Goal: Task Accomplishment & Management: Manage account settings

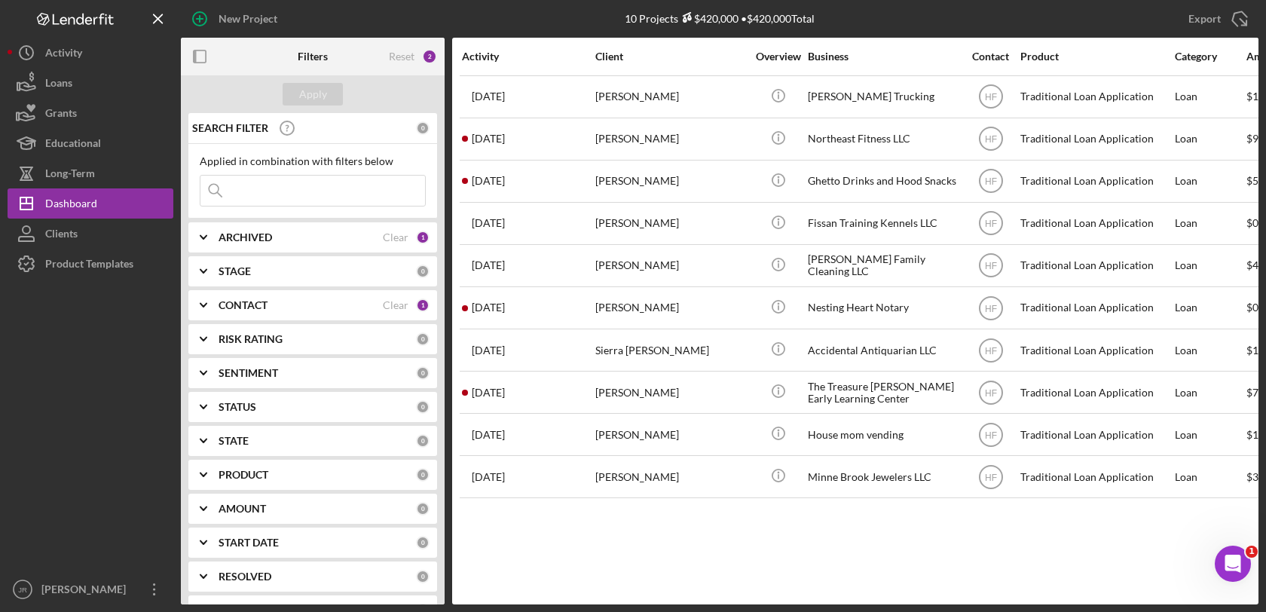
click at [238, 307] on b "CONTACT" at bounding box center [243, 305] width 49 height 12
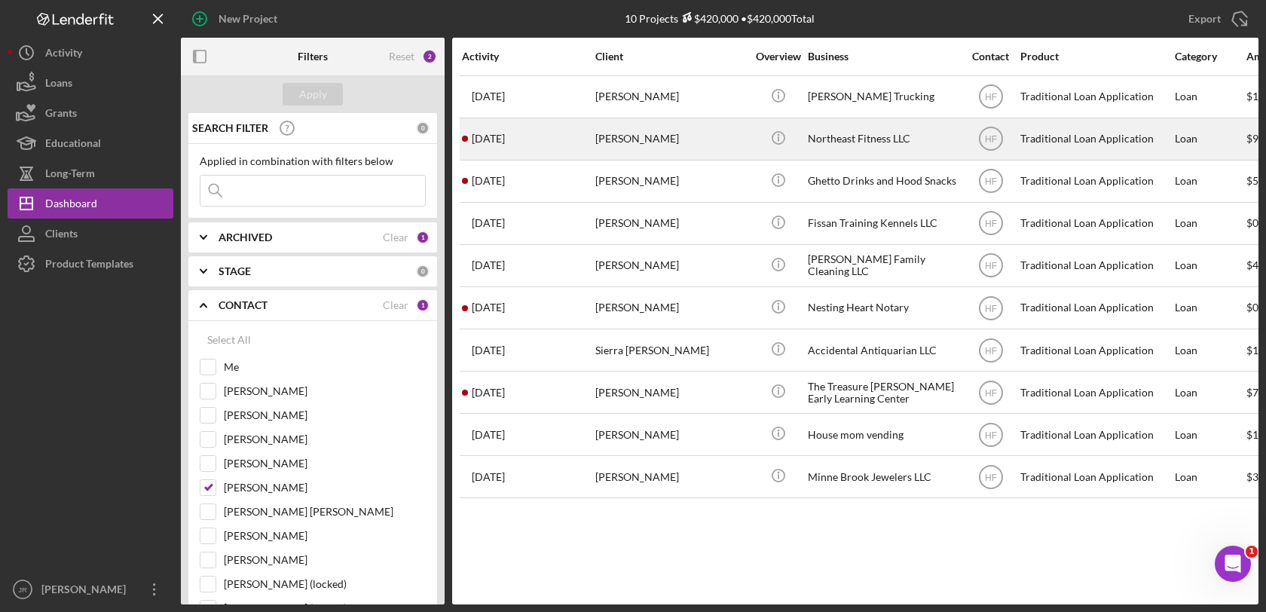
click at [858, 140] on div "Northeast Fitness LLC" at bounding box center [883, 139] width 151 height 40
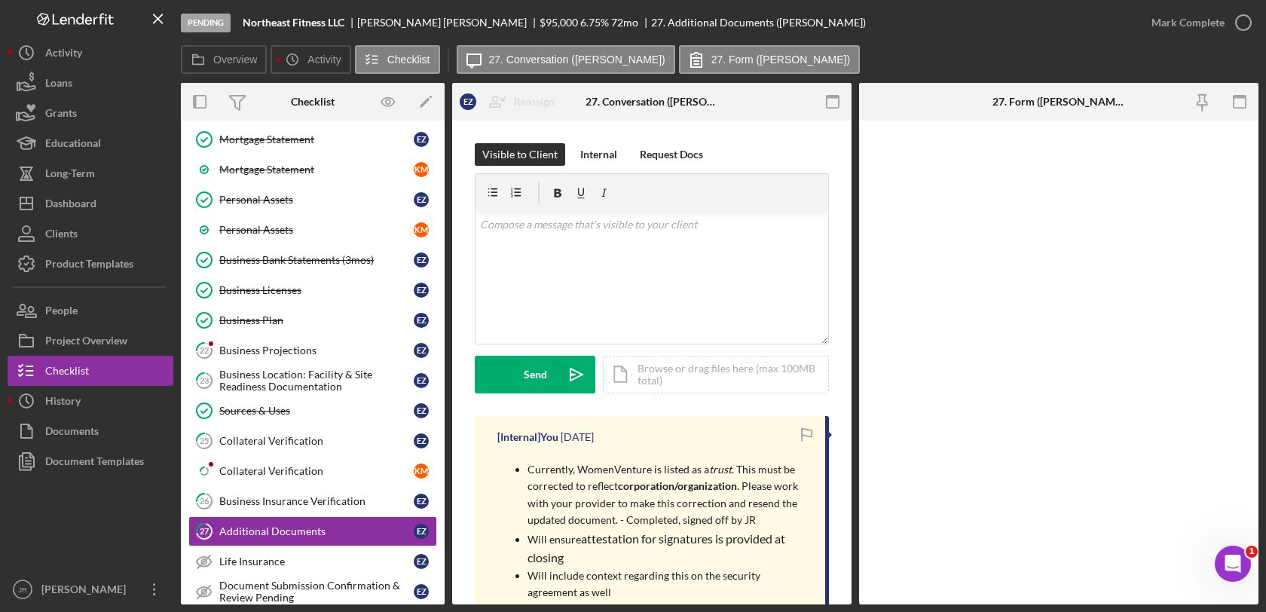
scroll to position [607, 0]
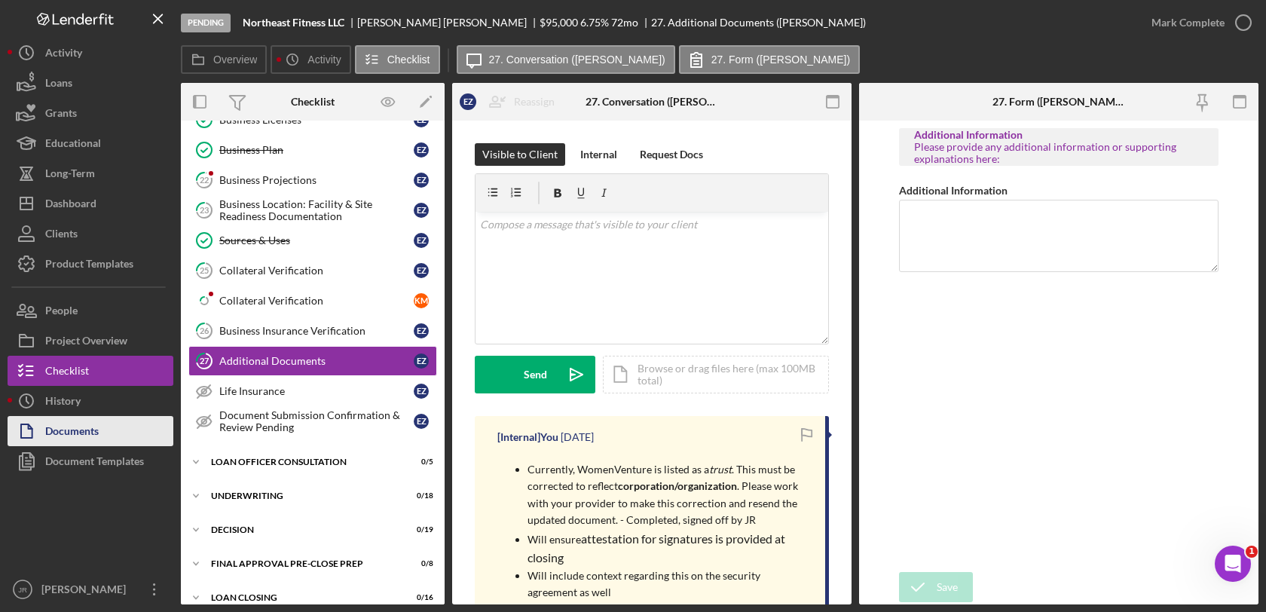
click at [49, 436] on div "Documents" at bounding box center [72, 433] width 54 height 34
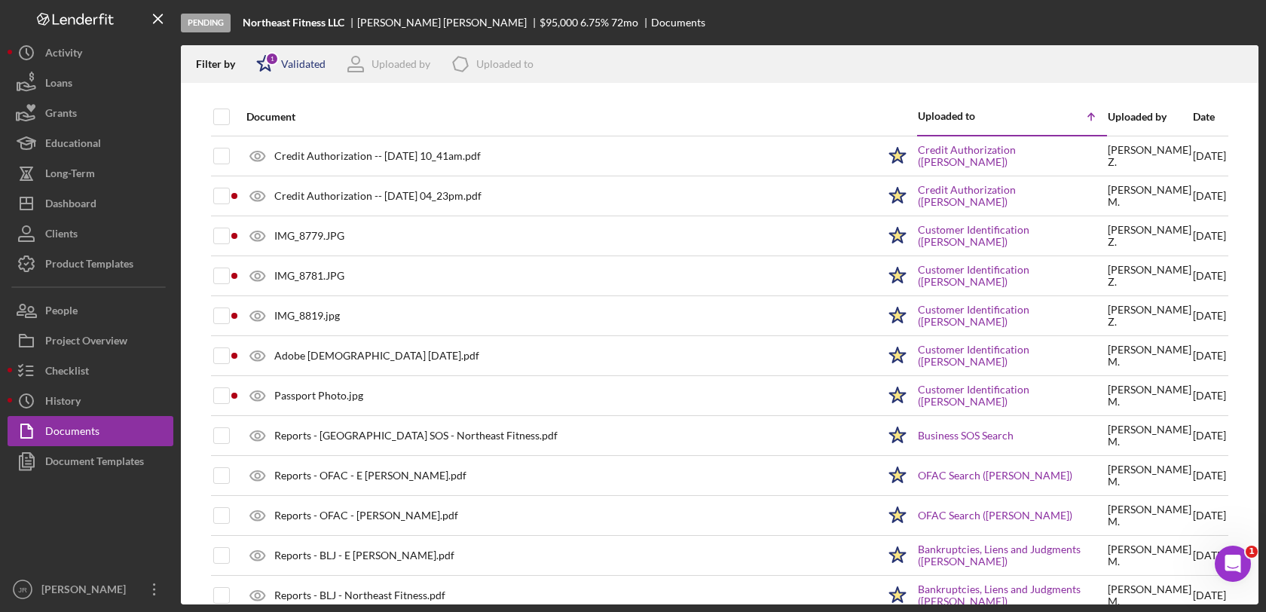
click at [299, 54] on div "Icon/Star 1 Validated" at bounding box center [285, 64] width 79 height 38
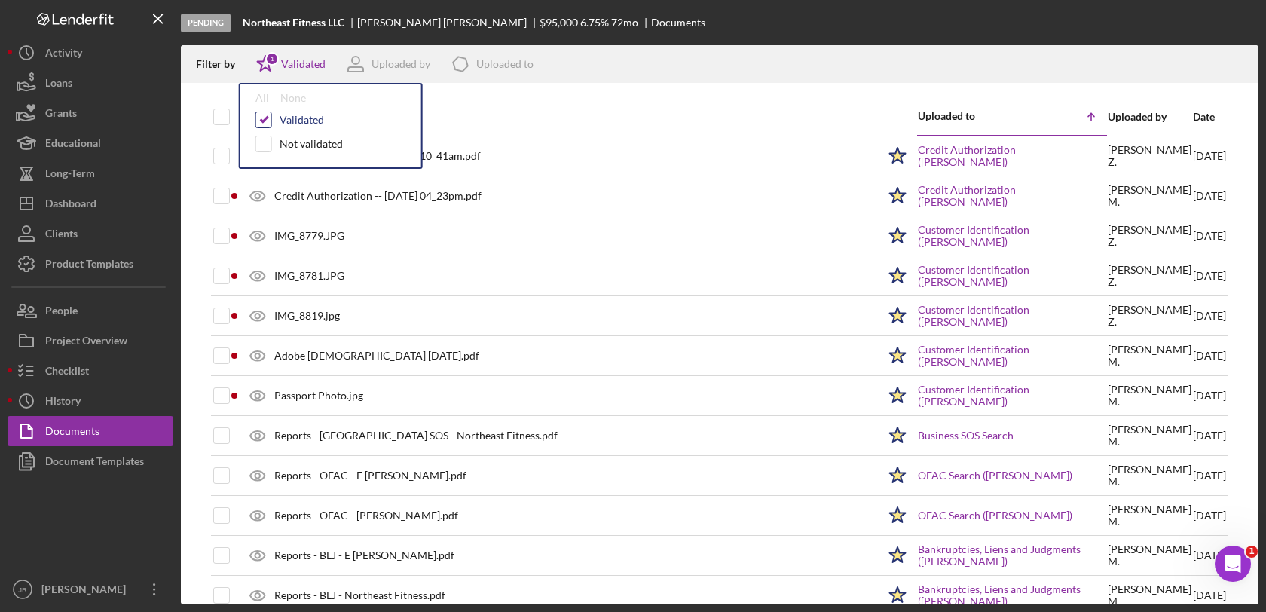
click at [268, 113] on input "checkbox" at bounding box center [263, 119] width 15 height 15
checkbox input "false"
click at [755, 47] on div "Filter by Icon/Star Validated All None Validated Not validated Uploaded by Icon…" at bounding box center [720, 64] width 1078 height 38
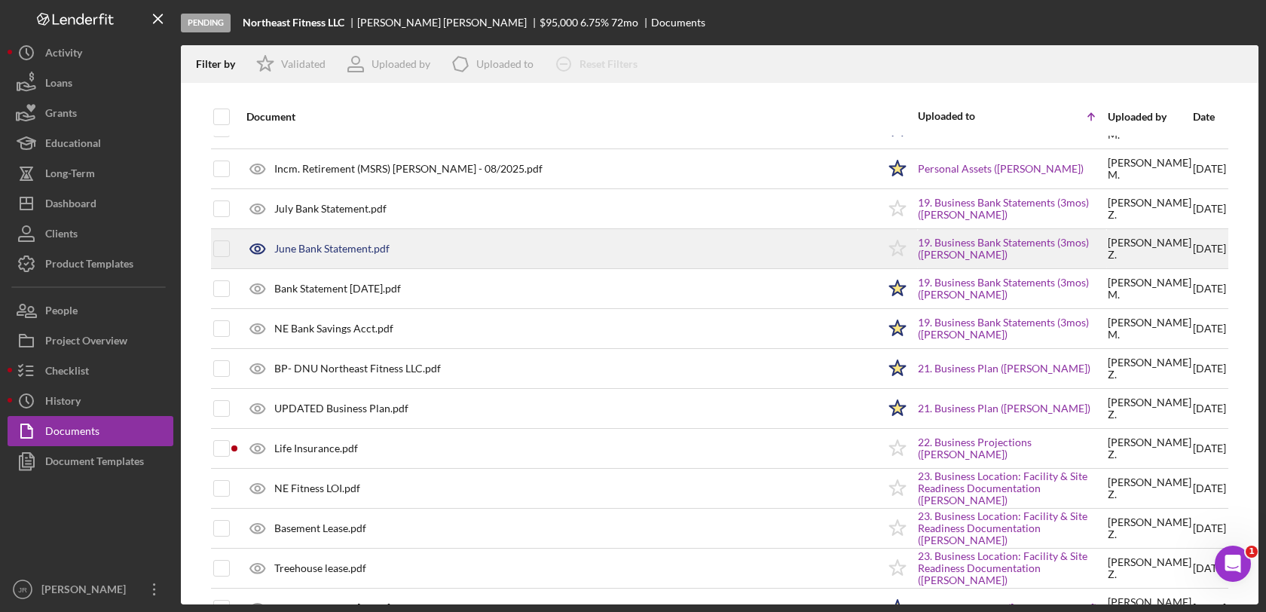
scroll to position [2266, 0]
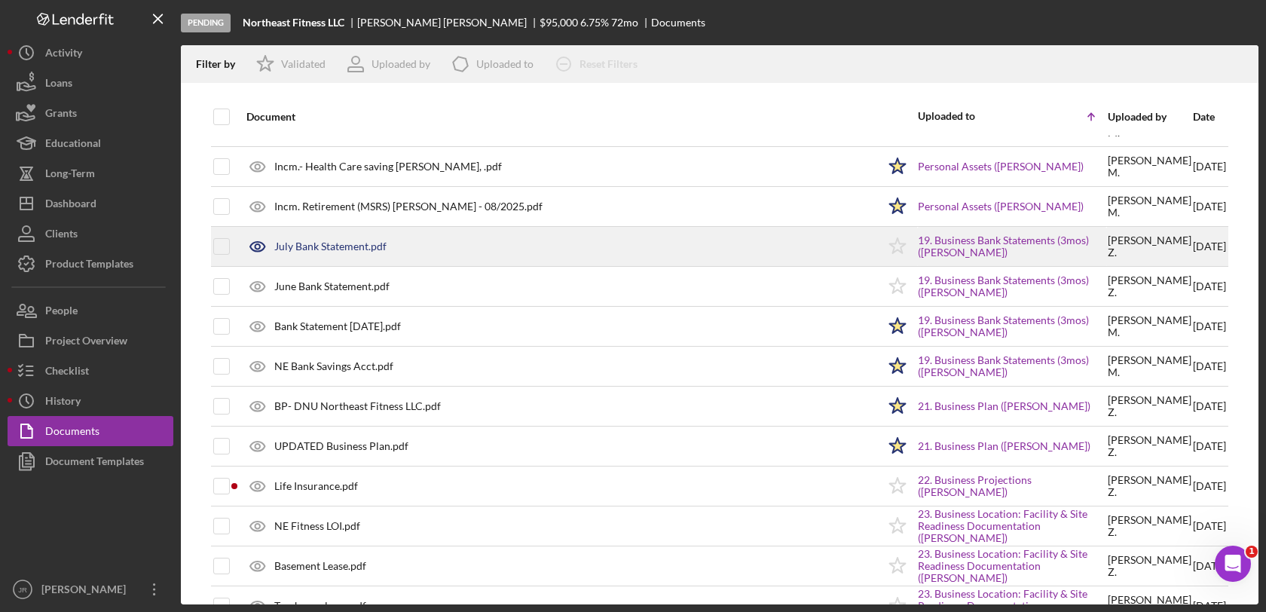
click at [473, 238] on div "July Bank Statement.pdf" at bounding box center [558, 247] width 638 height 38
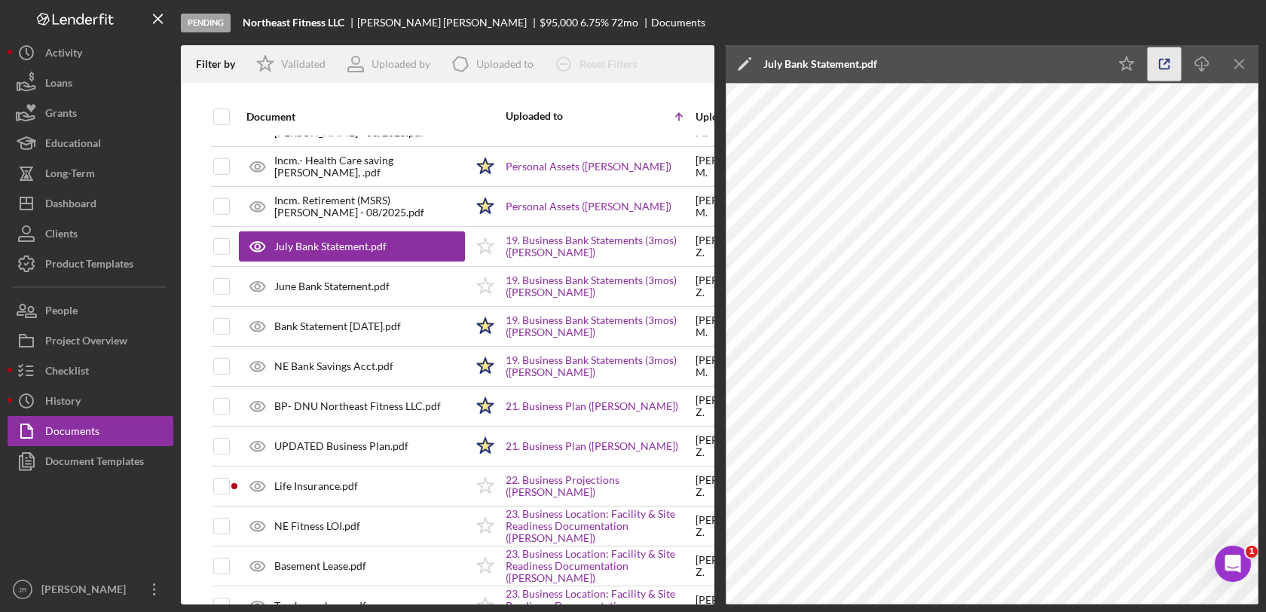
click at [1170, 62] on icon "button" at bounding box center [1165, 64] width 34 height 34
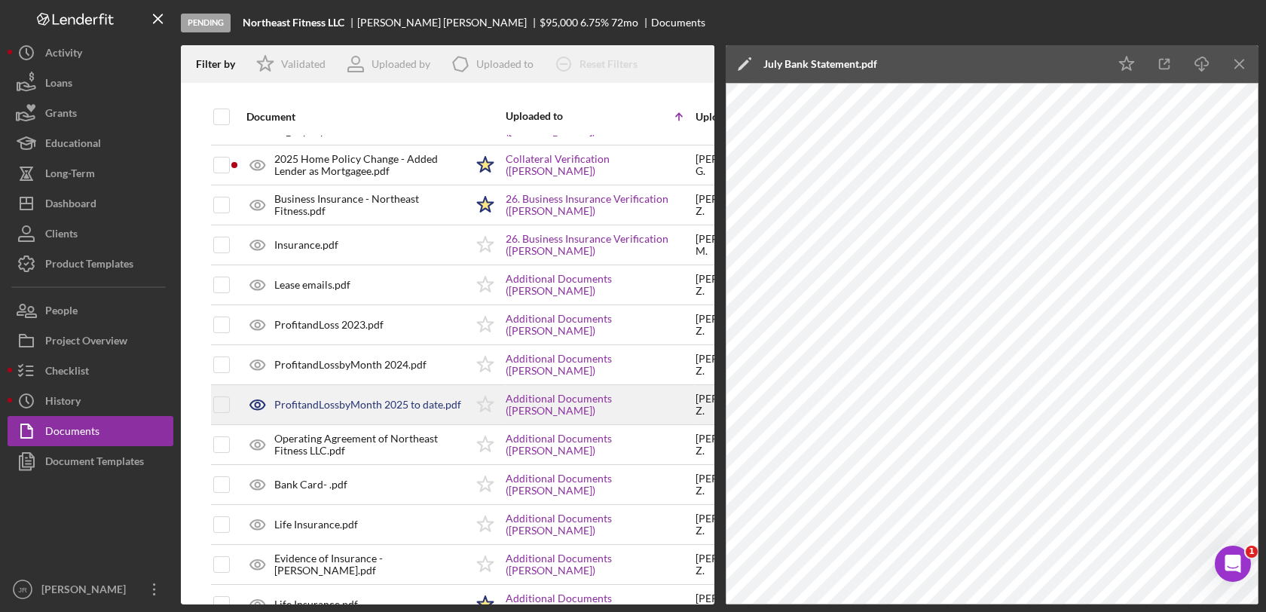
scroll to position [2865, 0]
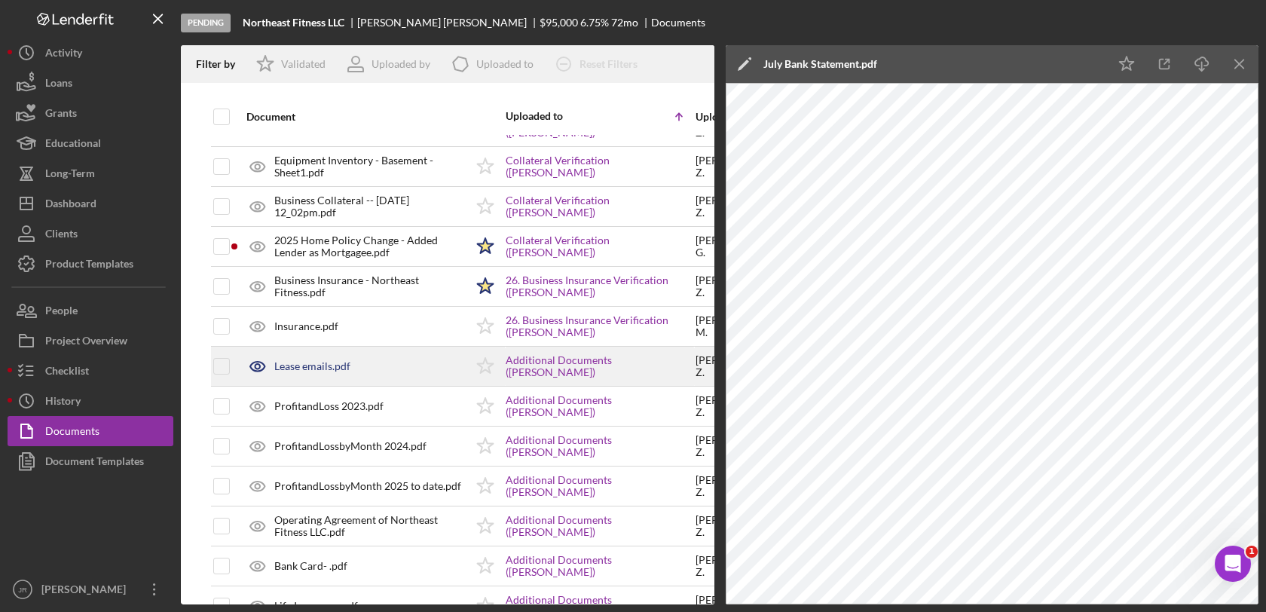
click at [322, 368] on div "Lease emails.pdf" at bounding box center [312, 366] width 76 height 12
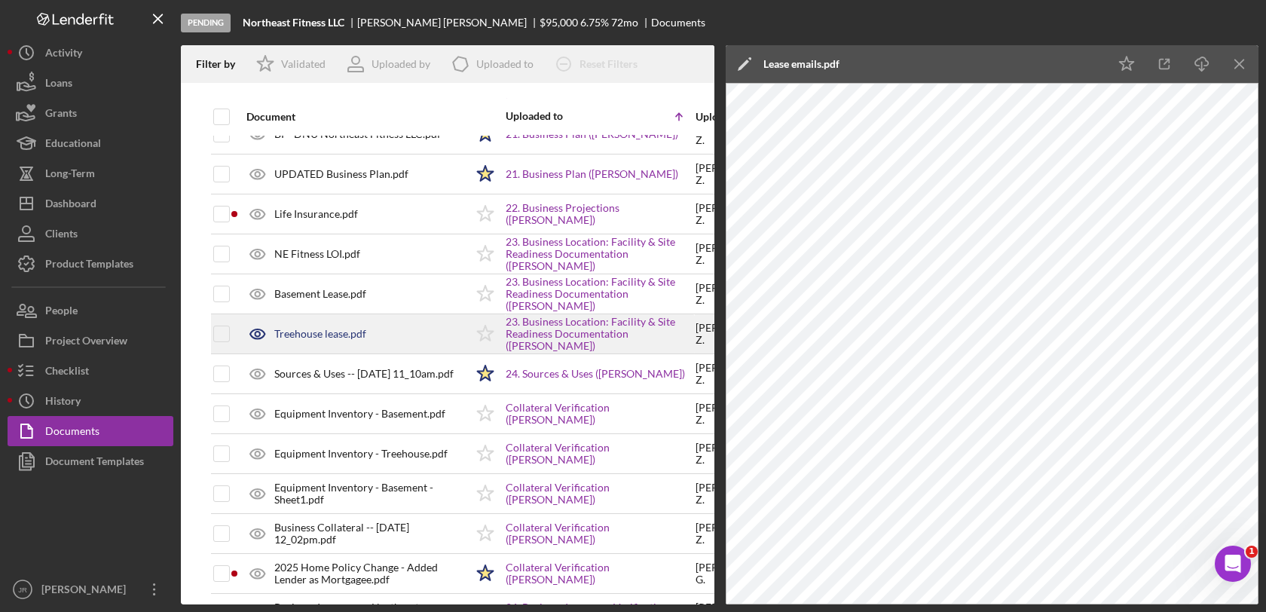
scroll to position [2530, 0]
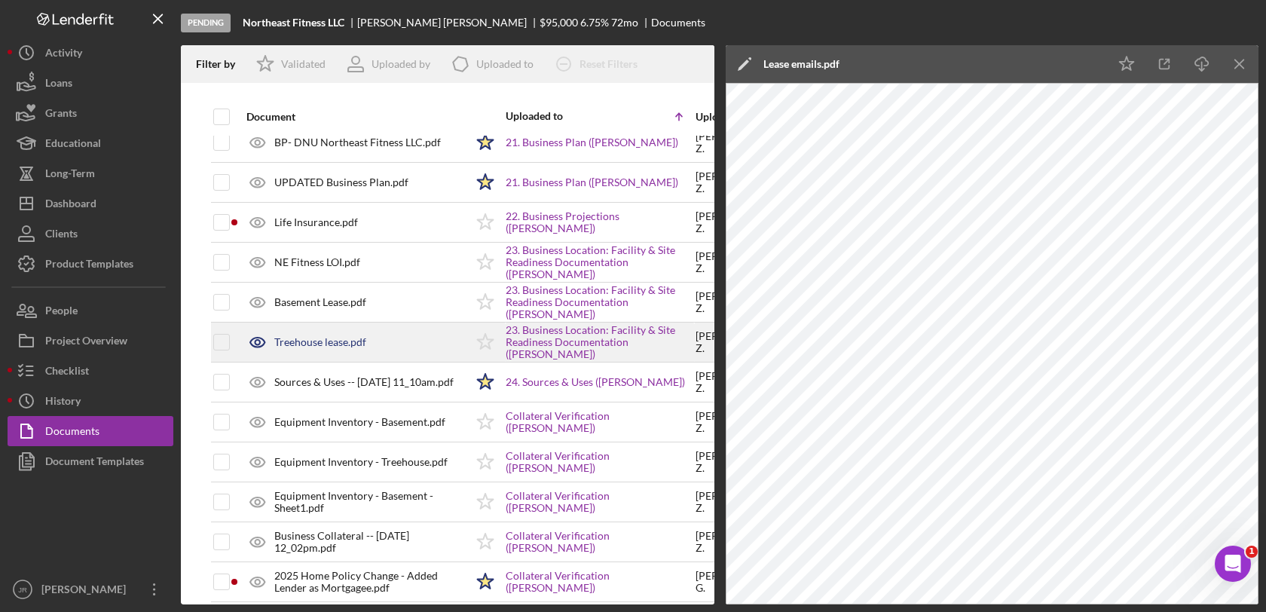
click at [322, 337] on div "Treehouse lease.pdf" at bounding box center [352, 342] width 226 height 38
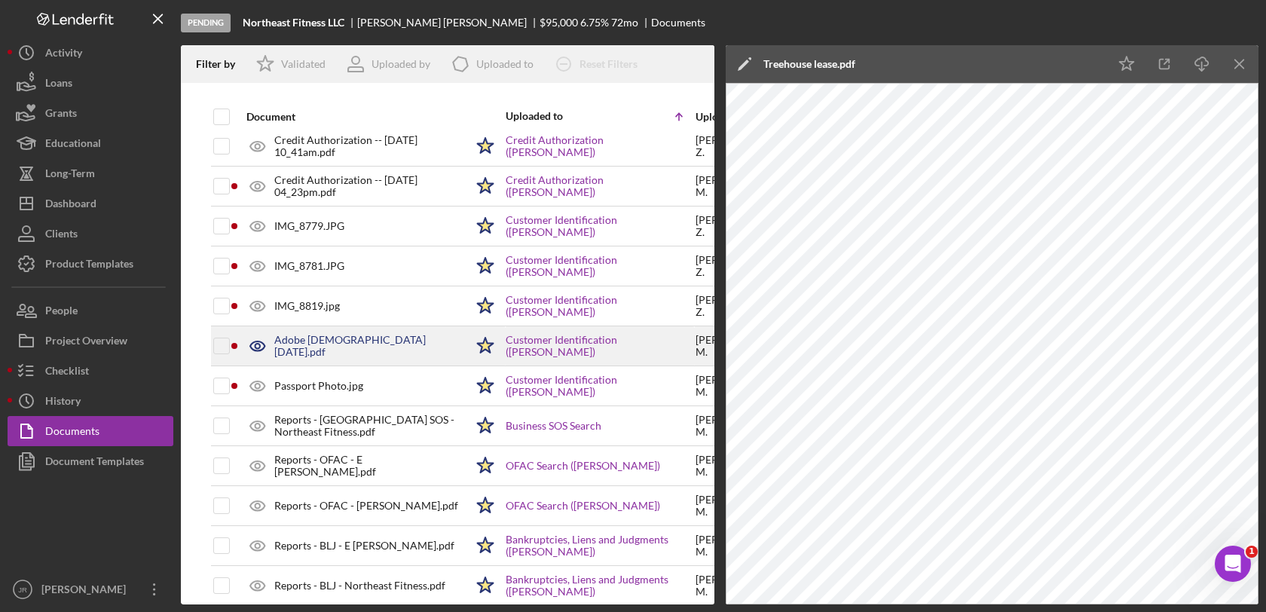
scroll to position [0, 0]
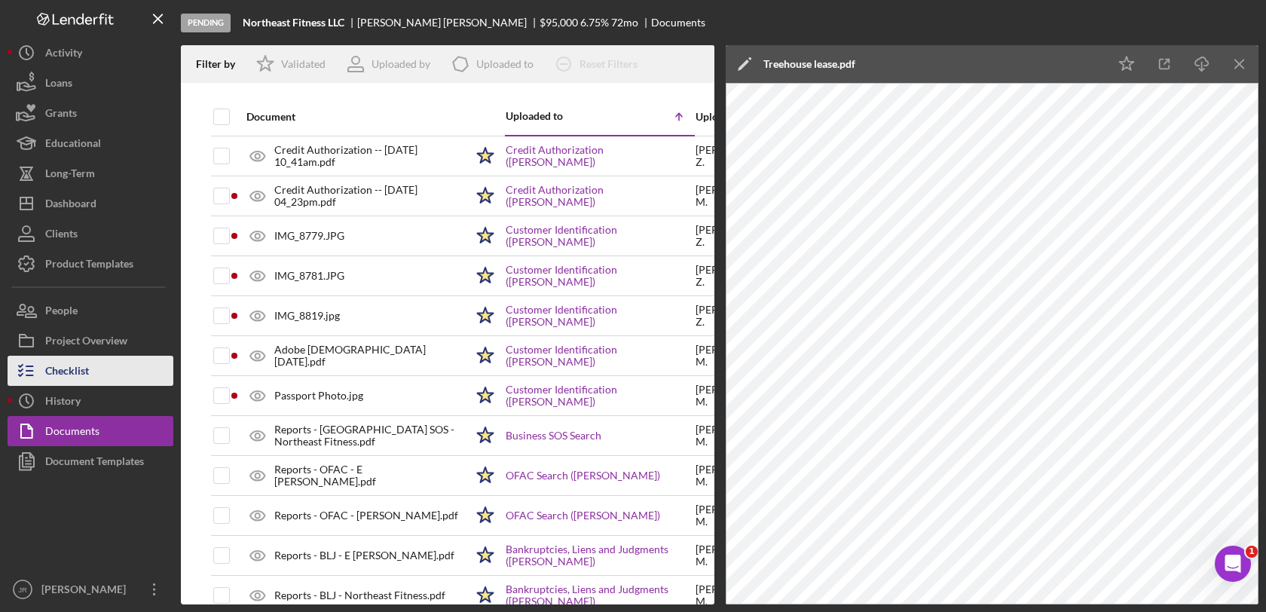
click at [86, 374] on div "Checklist" at bounding box center [67, 373] width 44 height 34
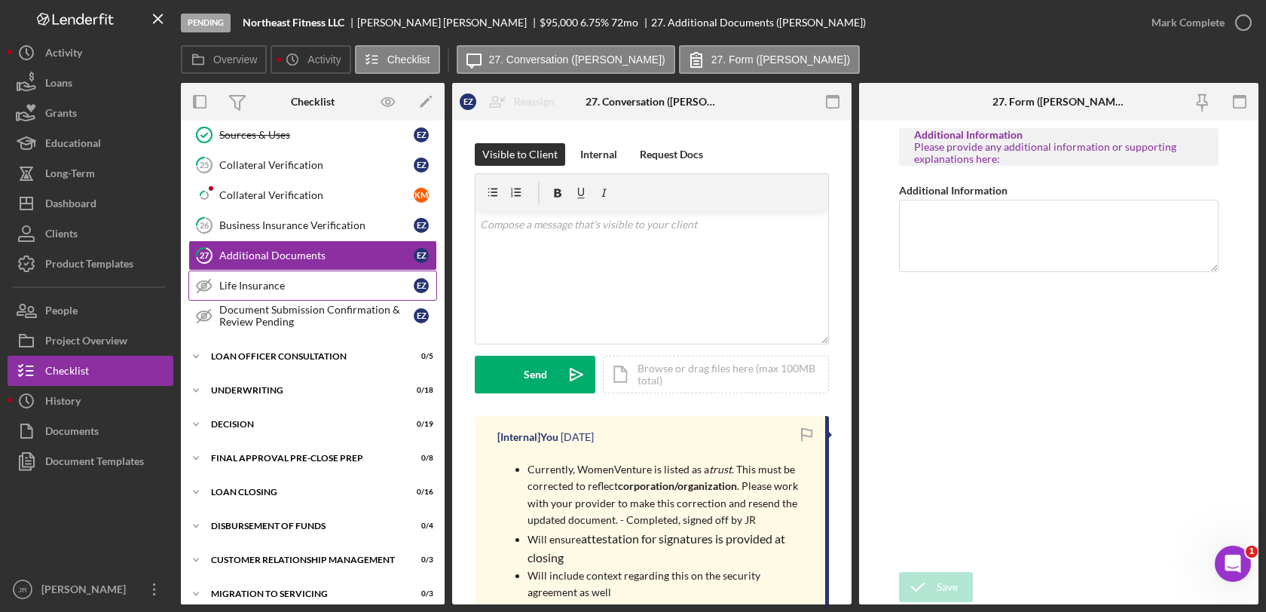
scroll to position [763, 0]
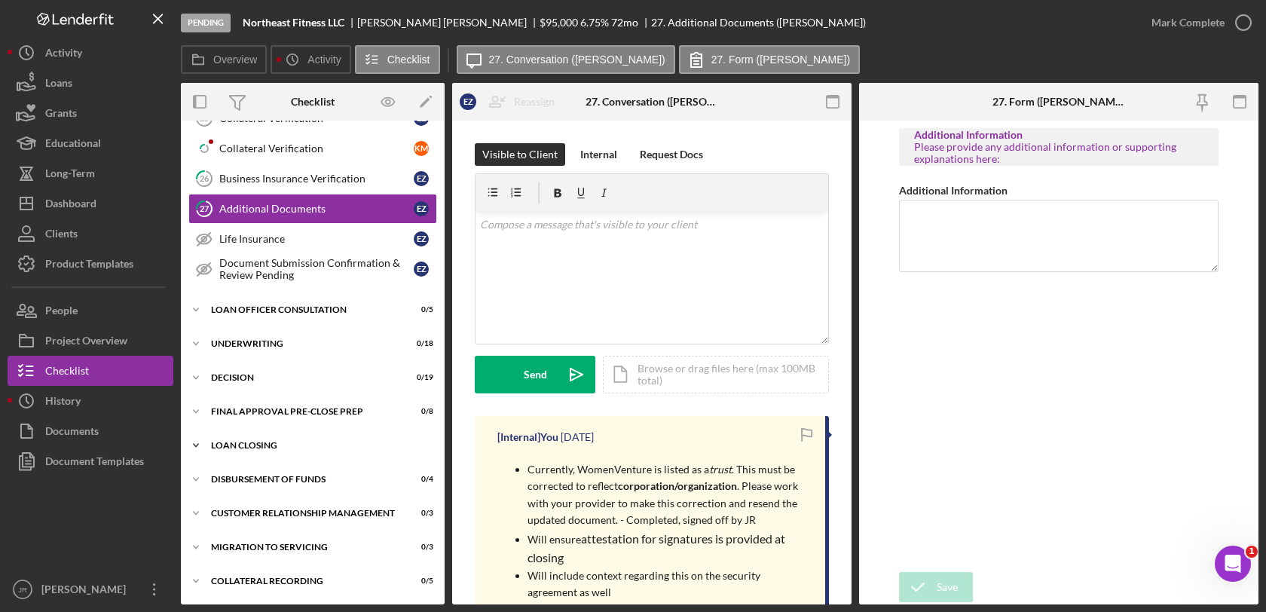
click at [237, 438] on div "Icon/Expander Loan Closing 0 / 16" at bounding box center [313, 445] width 264 height 30
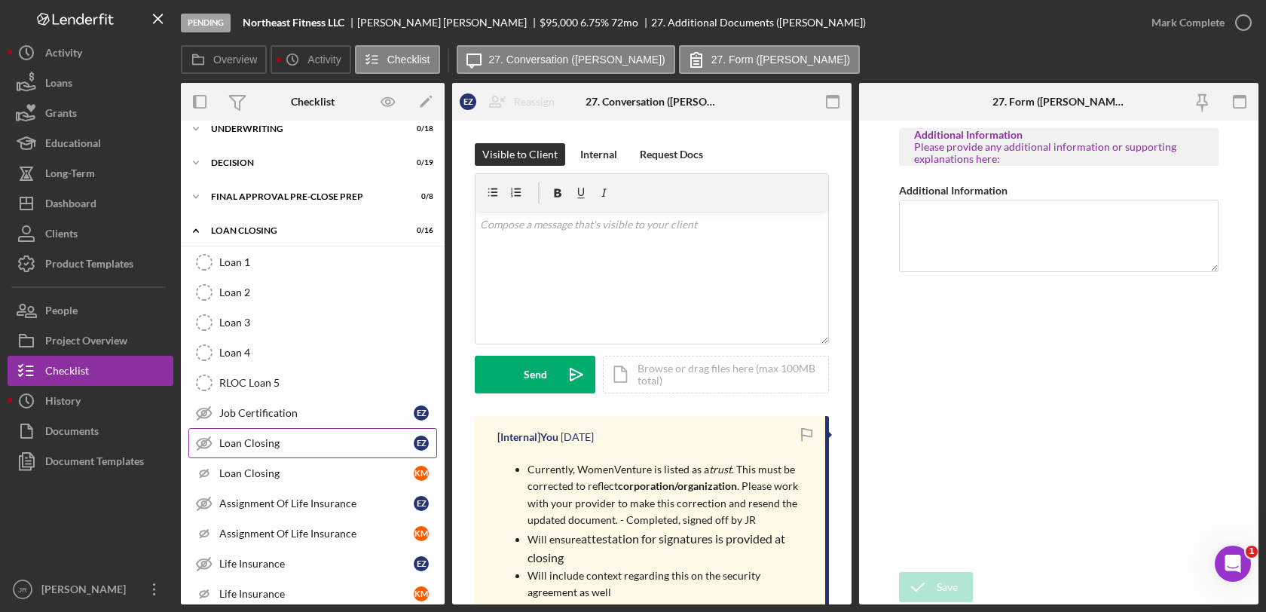
scroll to position [846, 0]
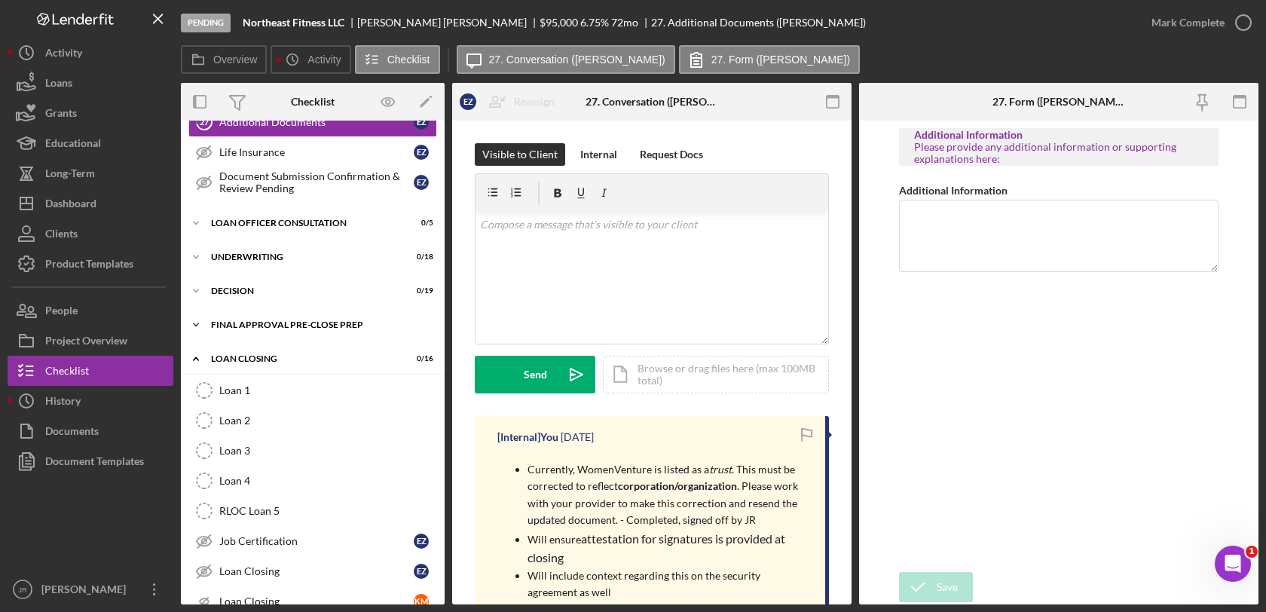
click at [243, 317] on div "Icon/Expander Final Approval Pre-Close Prep 0 / 8" at bounding box center [313, 325] width 264 height 30
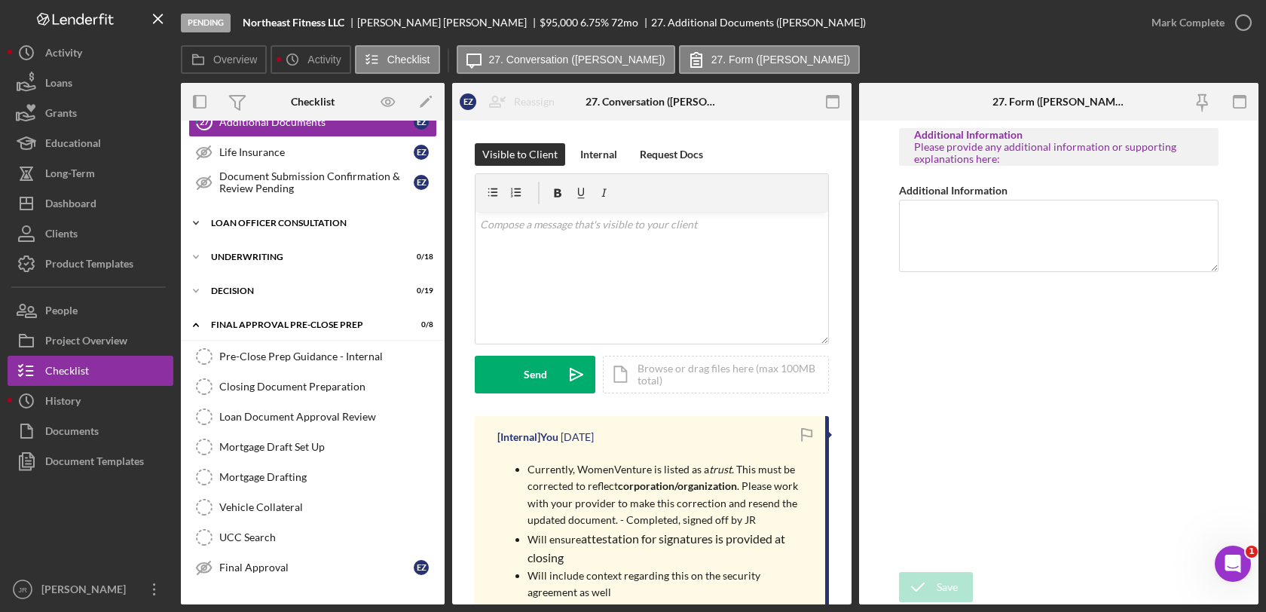
click at [225, 224] on div "Loan Officer Consultation" at bounding box center [318, 223] width 215 height 9
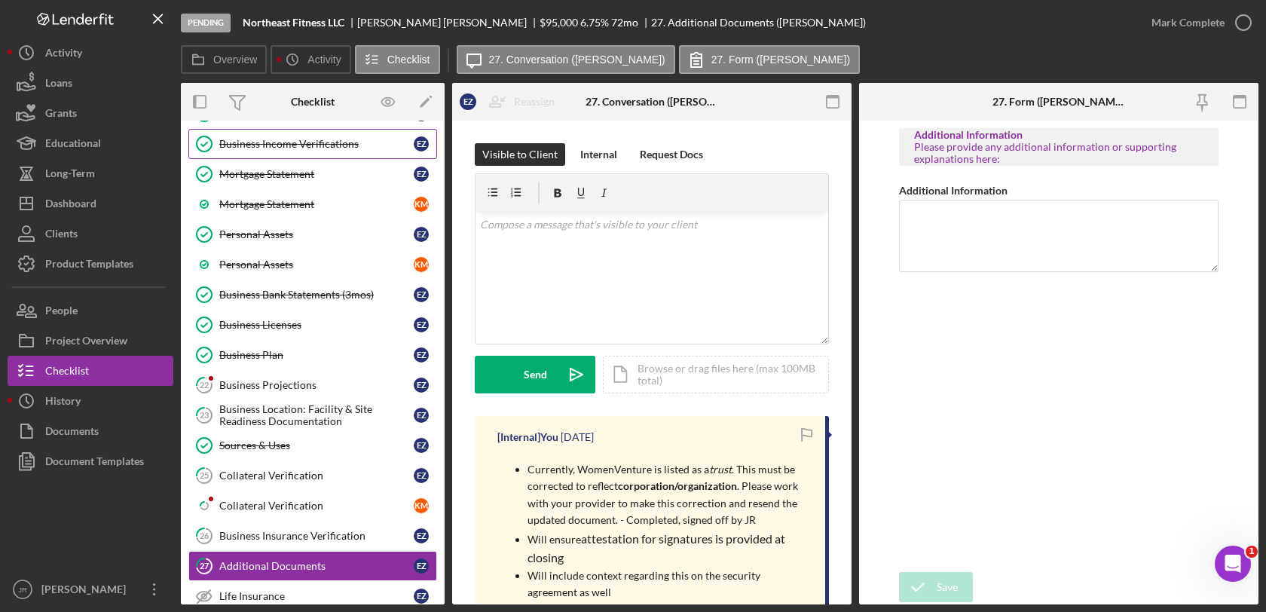
scroll to position [427, 0]
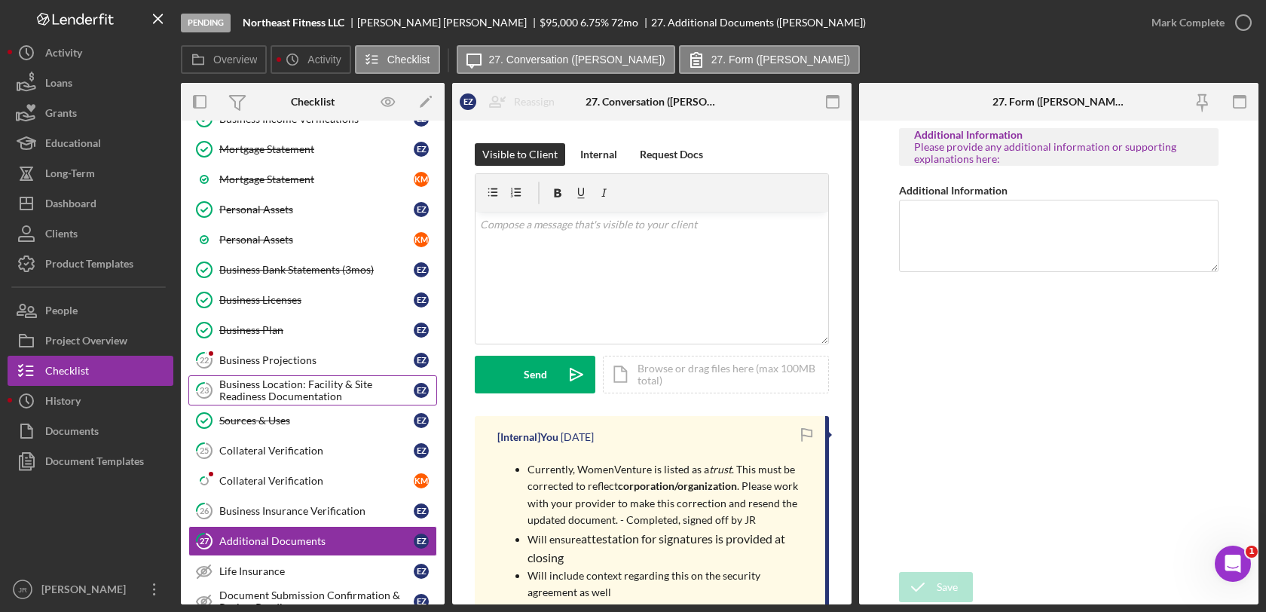
click at [341, 388] on div "Business Location: Facility & Site Readiness Documentation" at bounding box center [316, 390] width 194 height 24
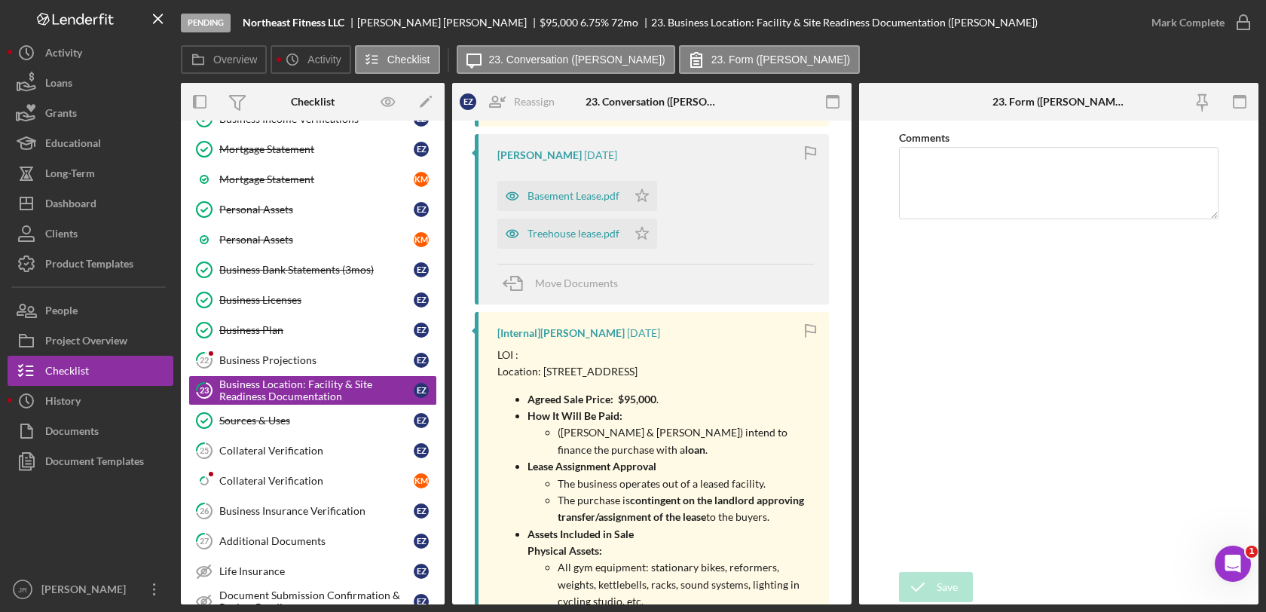
scroll to position [335, 0]
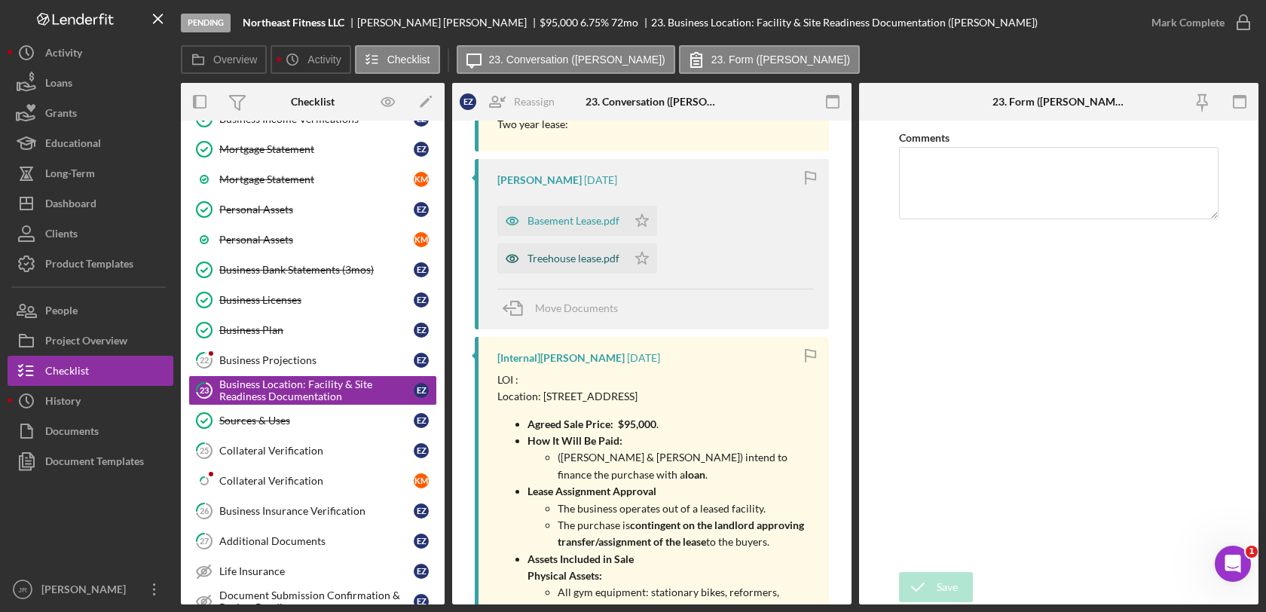
click at [574, 252] on div "Treehouse lease.pdf" at bounding box center [574, 258] width 92 height 12
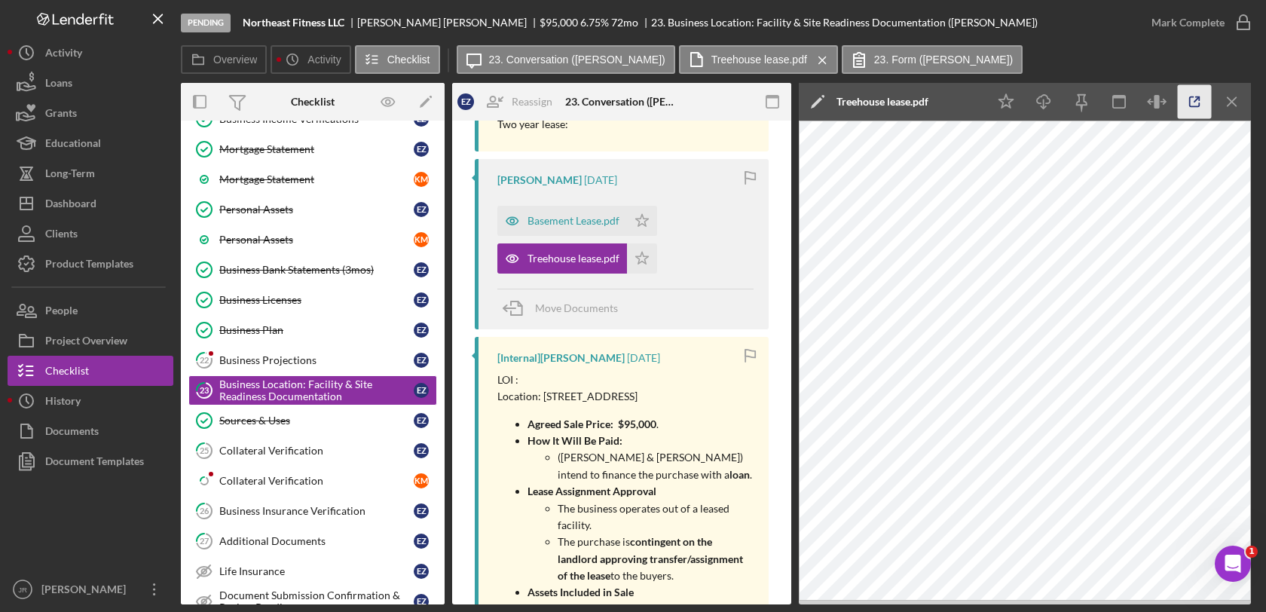
click at [1194, 96] on icon "button" at bounding box center [1195, 102] width 34 height 34
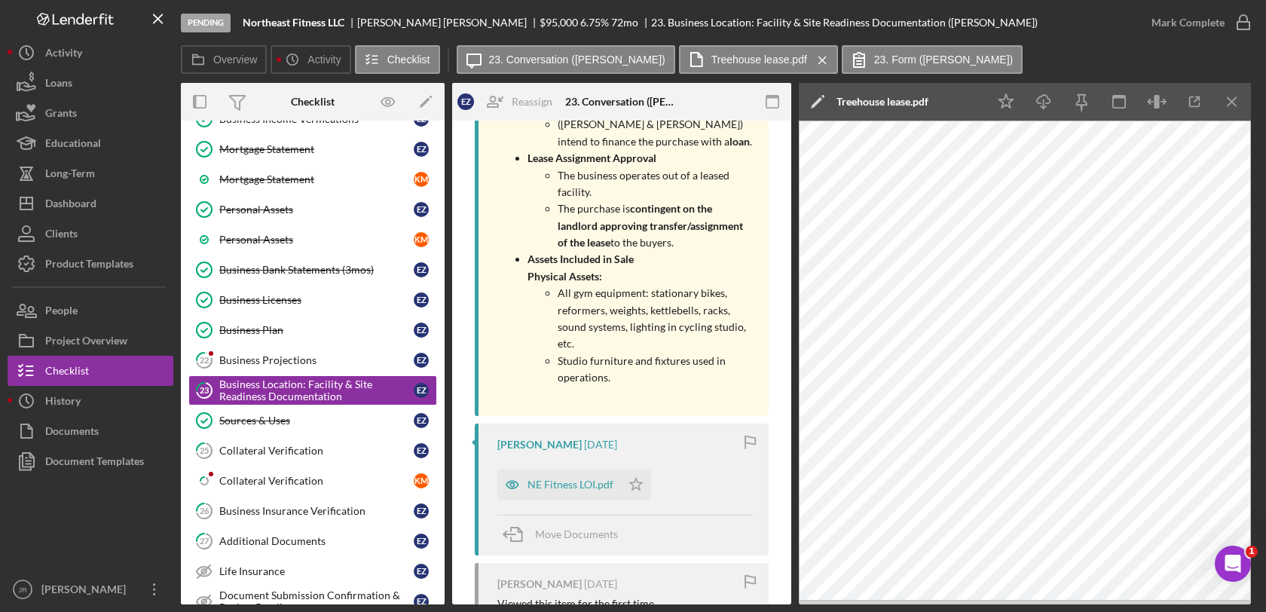
scroll to position [921, 0]
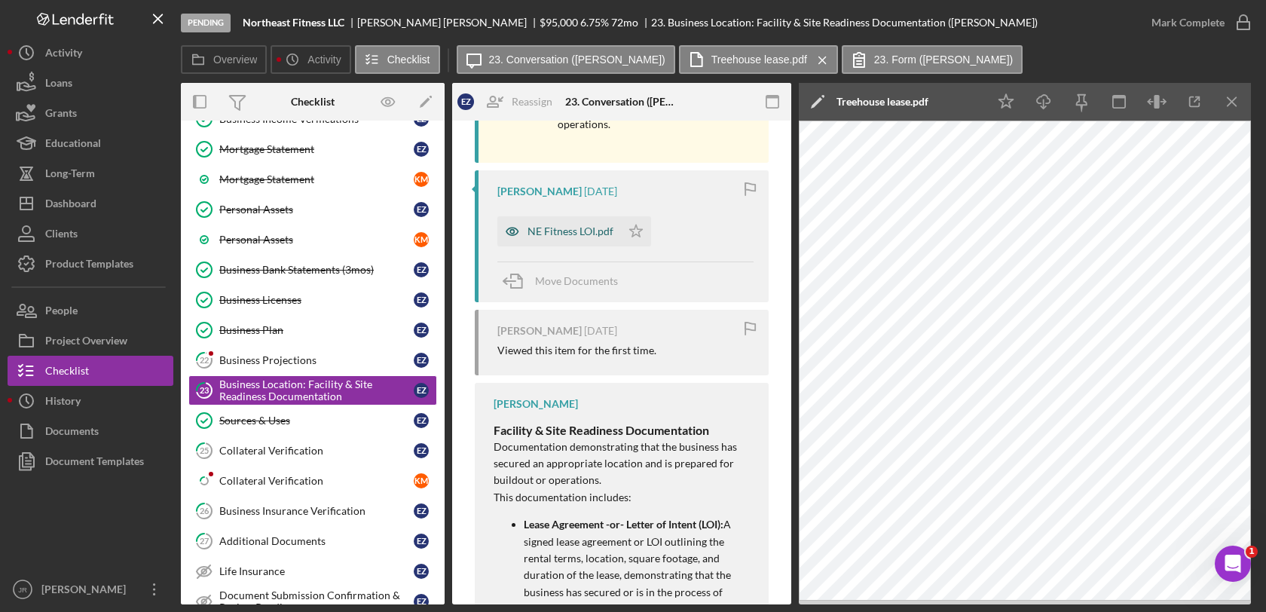
click at [558, 237] on div "NE Fitness LOI.pdf" at bounding box center [571, 231] width 86 height 12
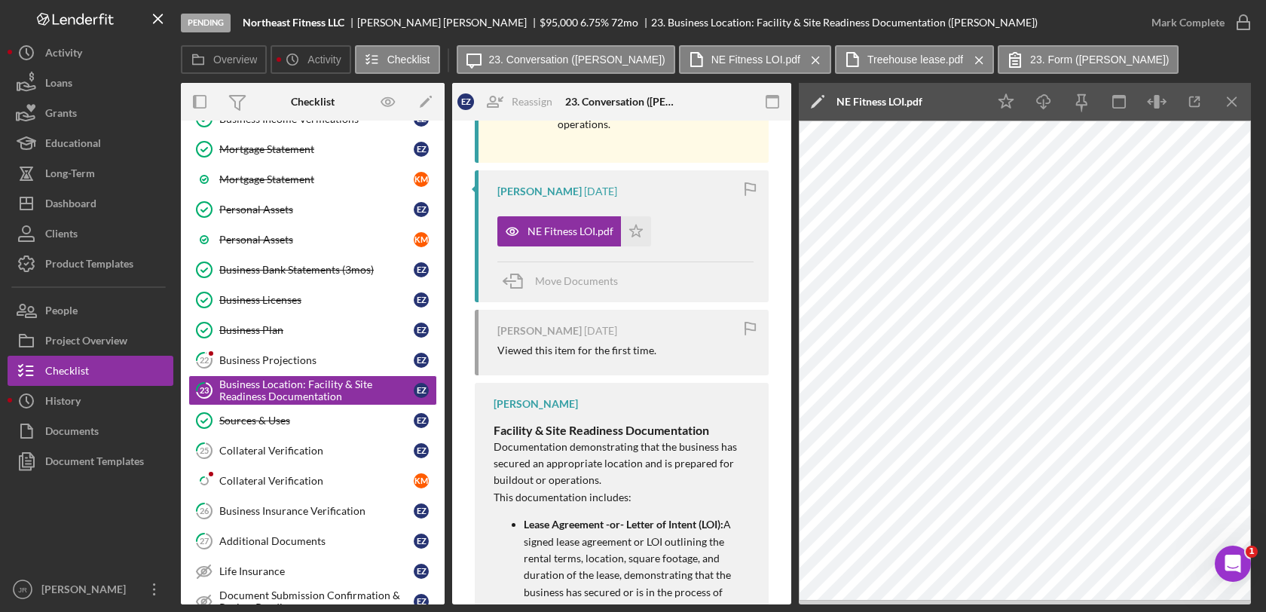
drag, startPoint x: 708, startPoint y: 607, endPoint x: 769, endPoint y: 623, distance: 62.5
click at [769, 611] on html "Pending Northeast Fitness LLC Elizabeth Ziegler $95,000 6.75 % 72 mo 23. Busine…" at bounding box center [633, 306] width 1266 height 612
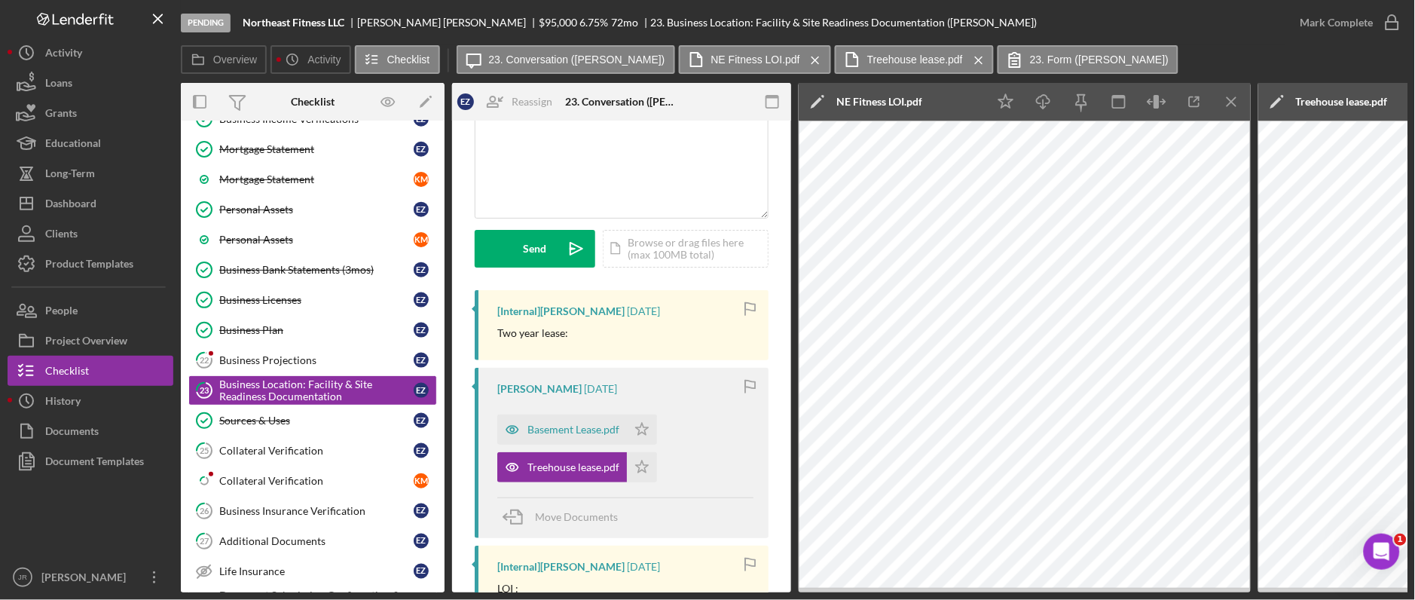
scroll to position [167, 0]
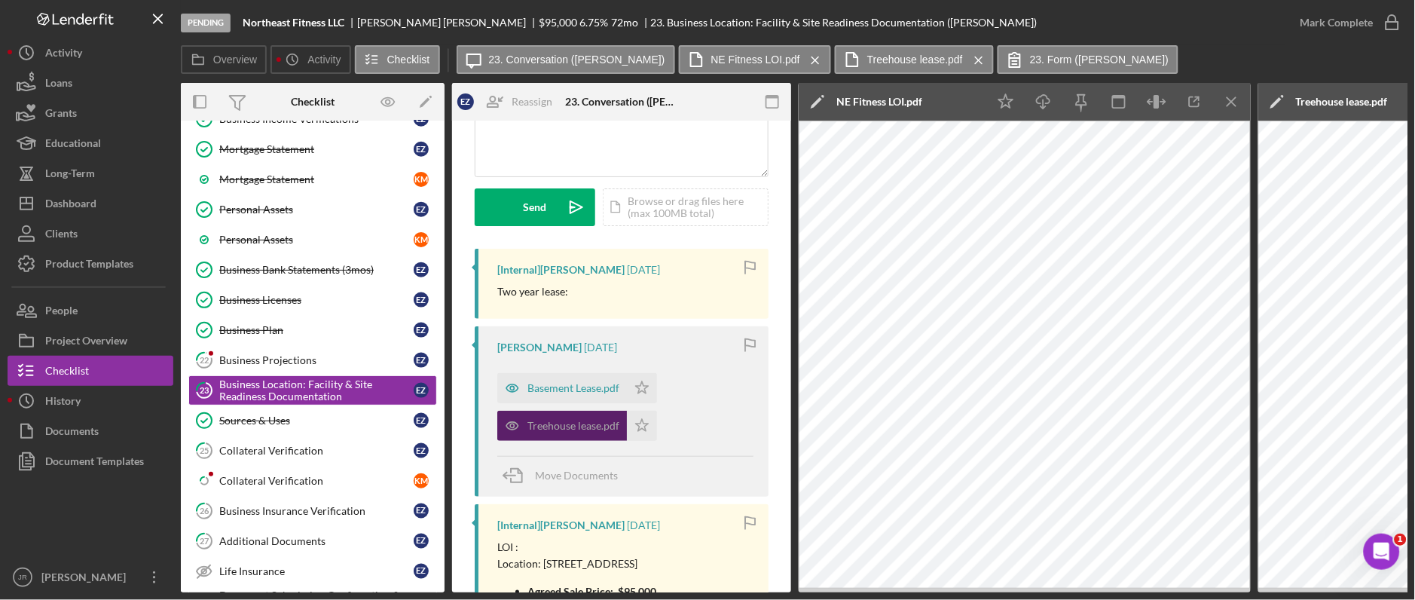
click at [568, 430] on div "Treehouse lease.pdf" at bounding box center [574, 426] width 92 height 12
drag, startPoint x: 1225, startPoint y: 90, endPoint x: 1138, endPoint y: 78, distance: 87.5
click at [1225, 91] on icon "Icon/Menu Close" at bounding box center [1233, 102] width 34 height 34
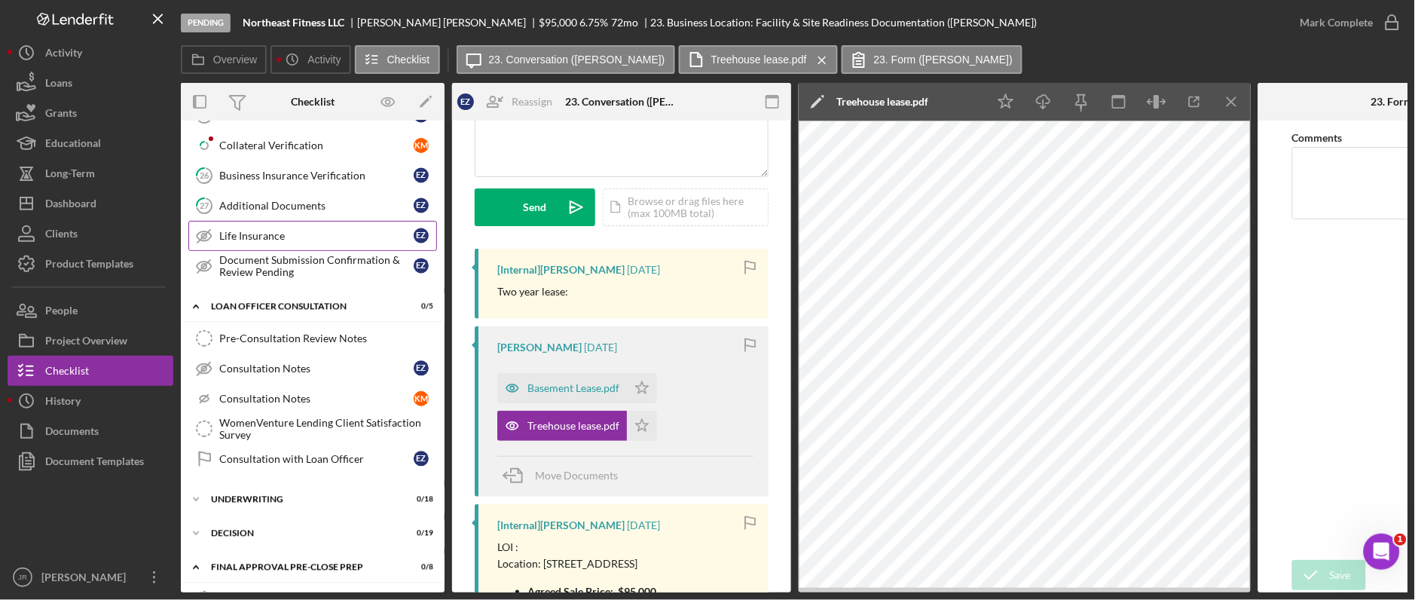
scroll to position [679, 0]
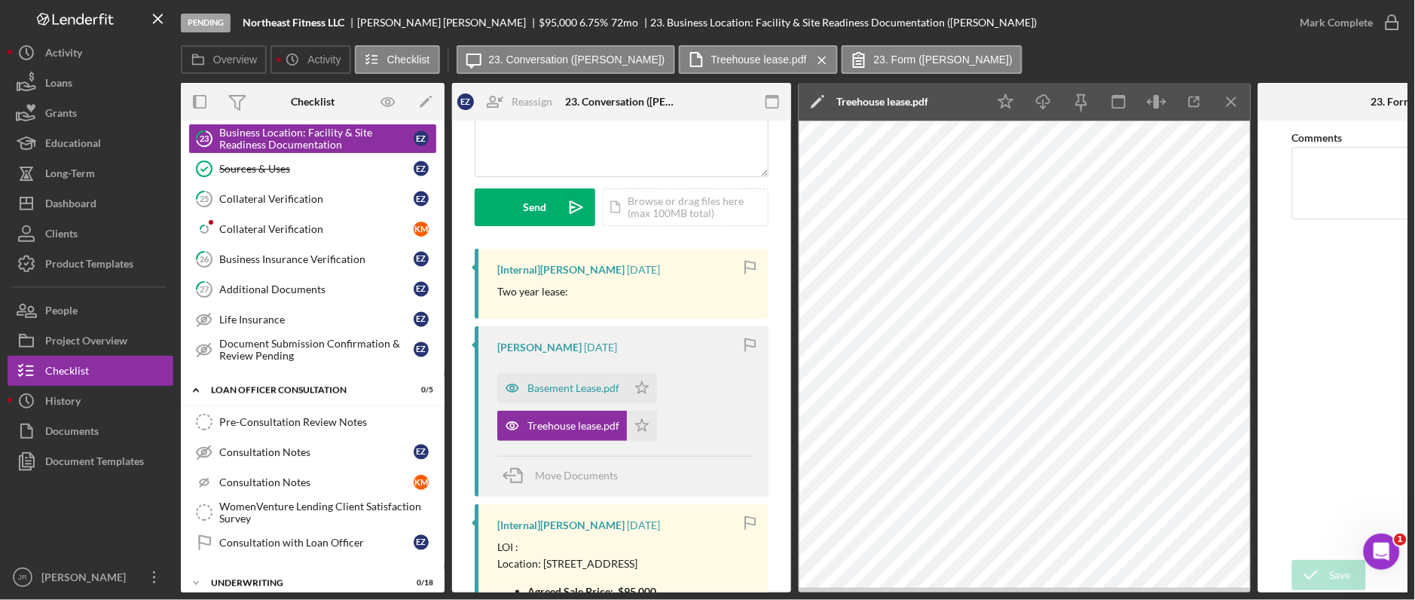
drag, startPoint x: 279, startPoint y: 225, endPoint x: 774, endPoint y: 411, distance: 529.2
click at [279, 225] on div "Collateral Verification" at bounding box center [316, 229] width 194 height 12
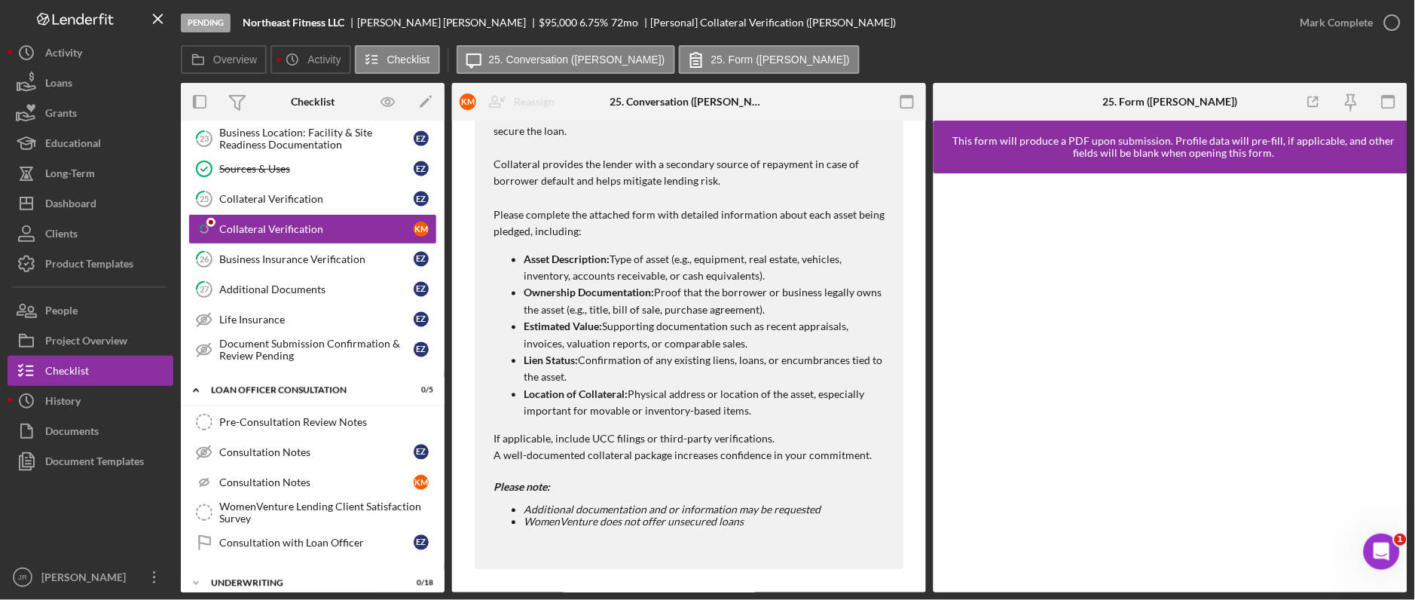
scroll to position [771, 0]
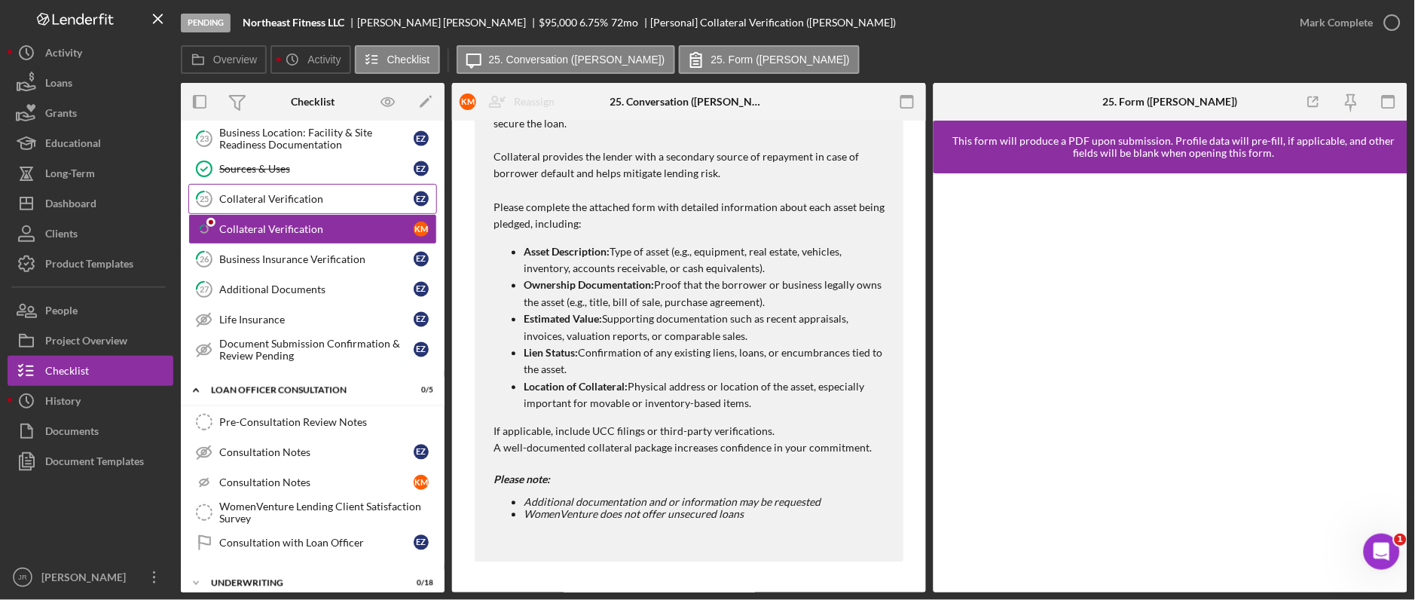
click at [324, 203] on div "Collateral Verification" at bounding box center [316, 199] width 194 height 12
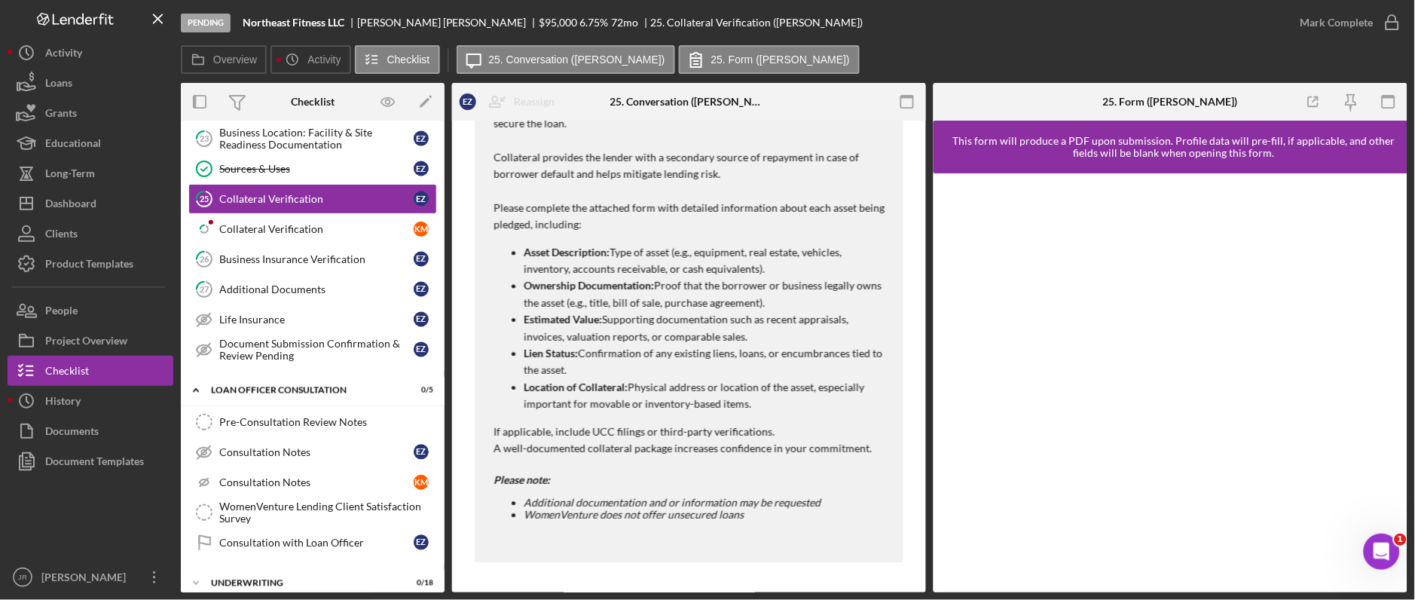
scroll to position [1111, 0]
click at [257, 282] on link "27 Additional Documents E Z" at bounding box center [312, 289] width 249 height 30
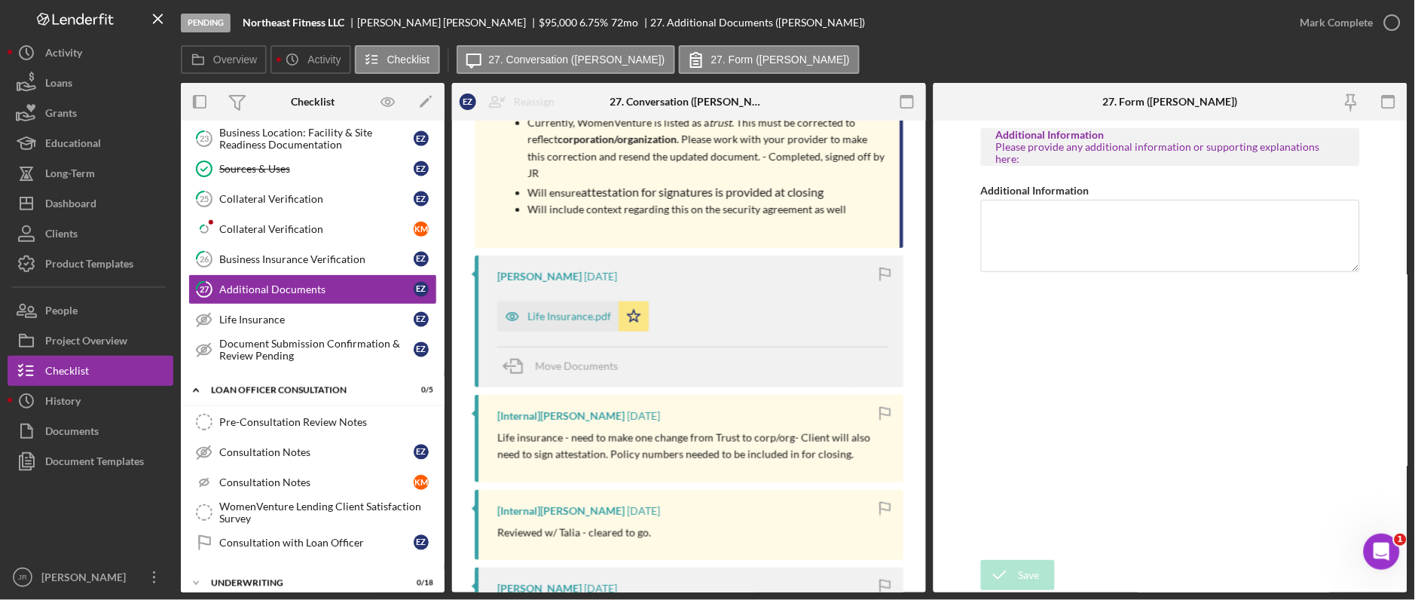
scroll to position [335, 0]
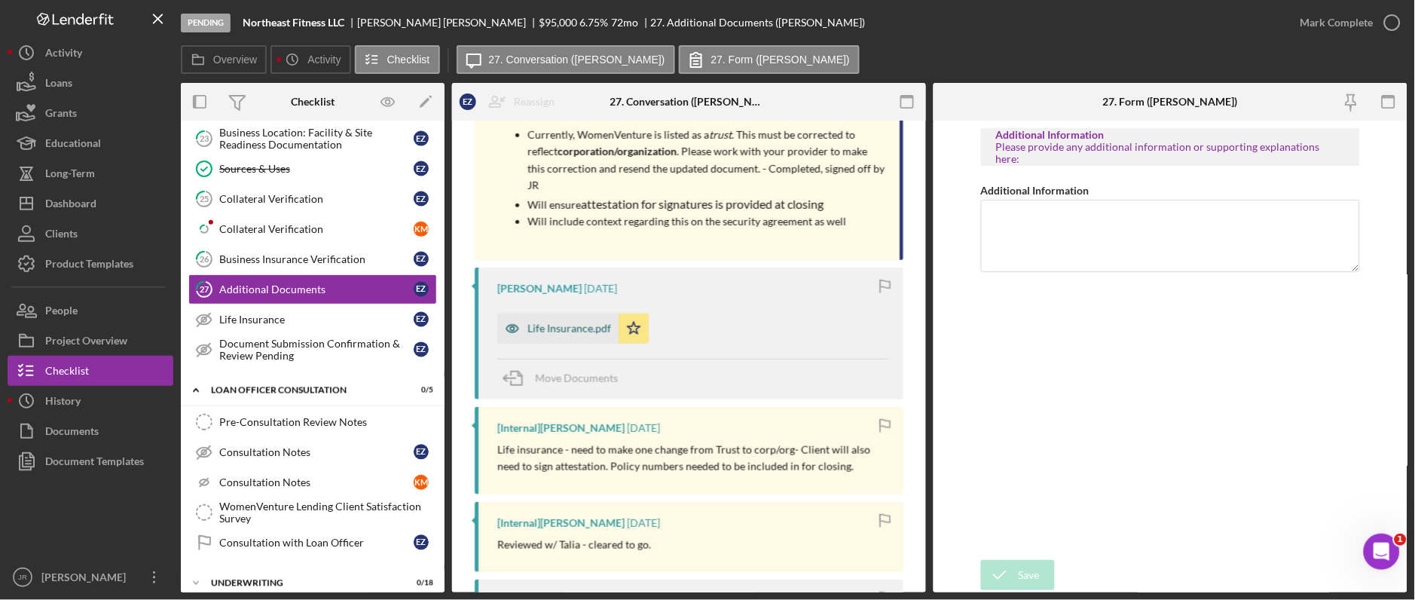
click at [545, 320] on div "Life Insurance.pdf" at bounding box center [557, 329] width 121 height 30
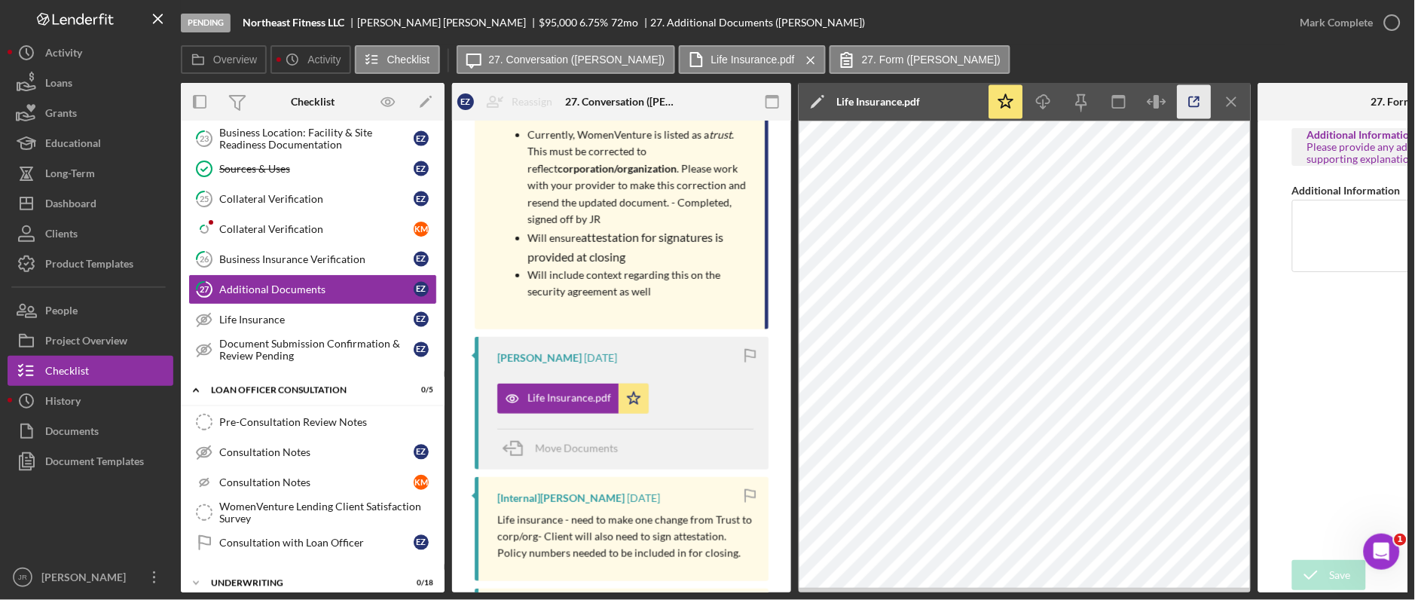
click at [1193, 106] on icon "button" at bounding box center [1195, 102] width 10 height 10
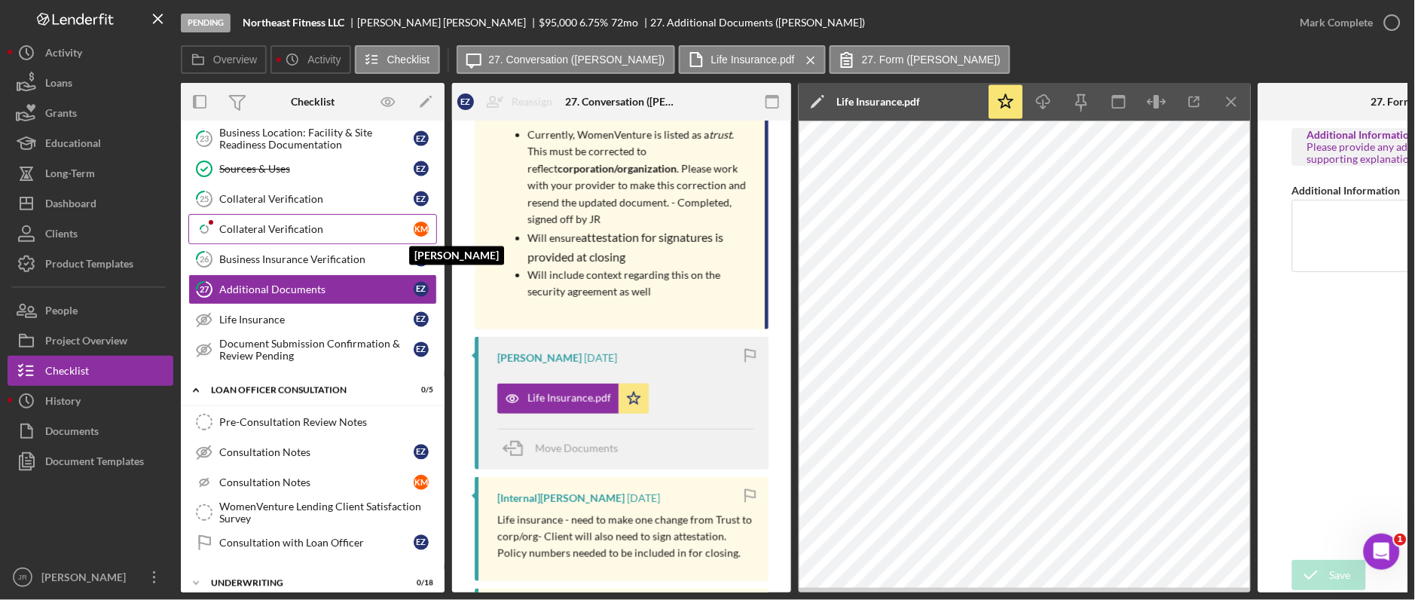
click at [414, 227] on div "K M" at bounding box center [421, 229] width 15 height 15
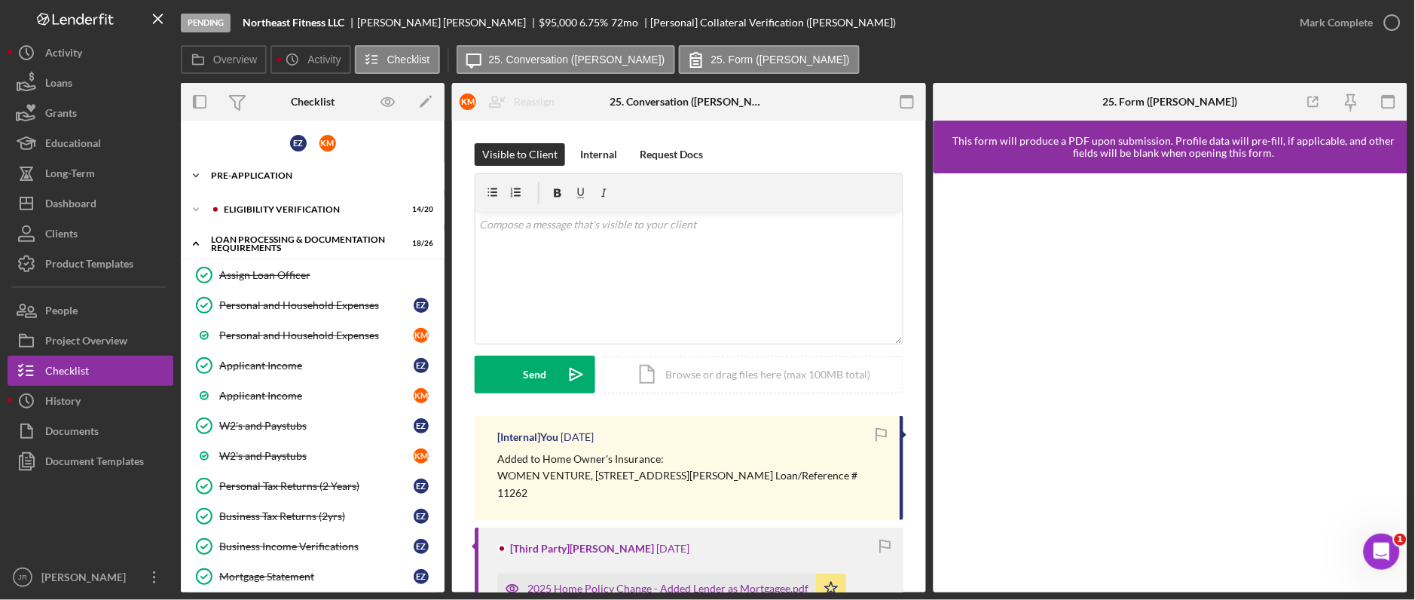
click at [254, 168] on div "Icon/Expander Pre-Application 9 / 13" at bounding box center [313, 176] width 264 height 30
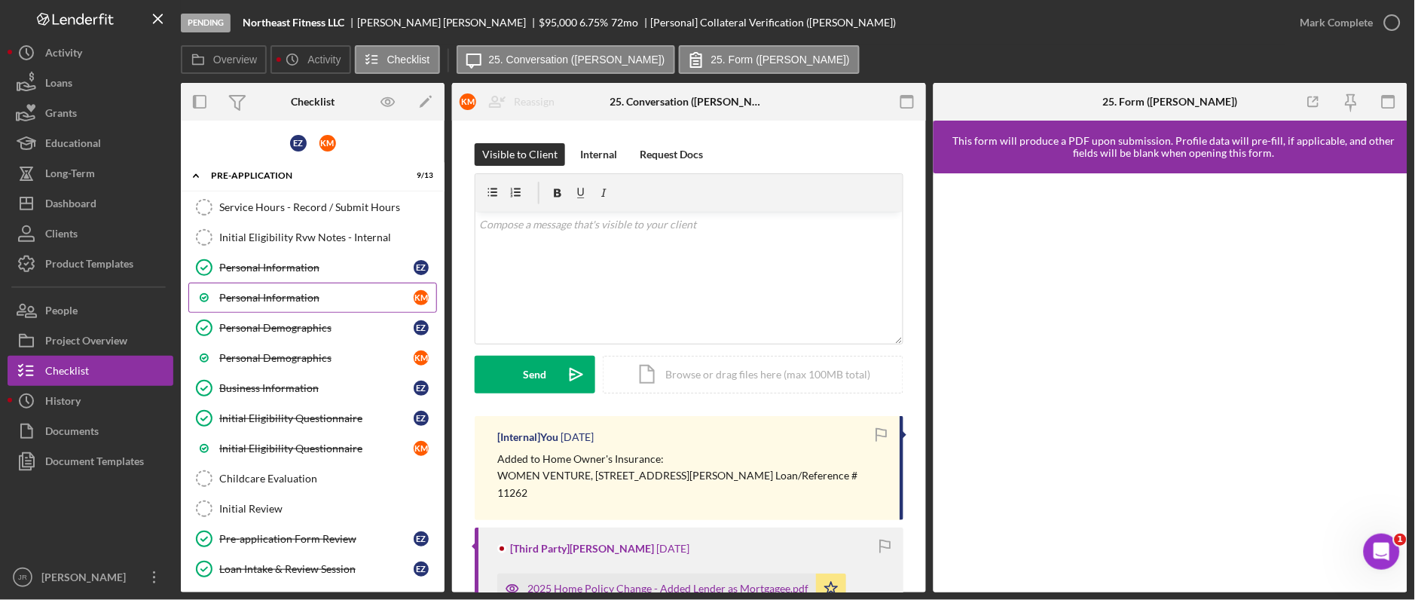
click at [295, 289] on link "Personal Information K M" at bounding box center [312, 298] width 249 height 30
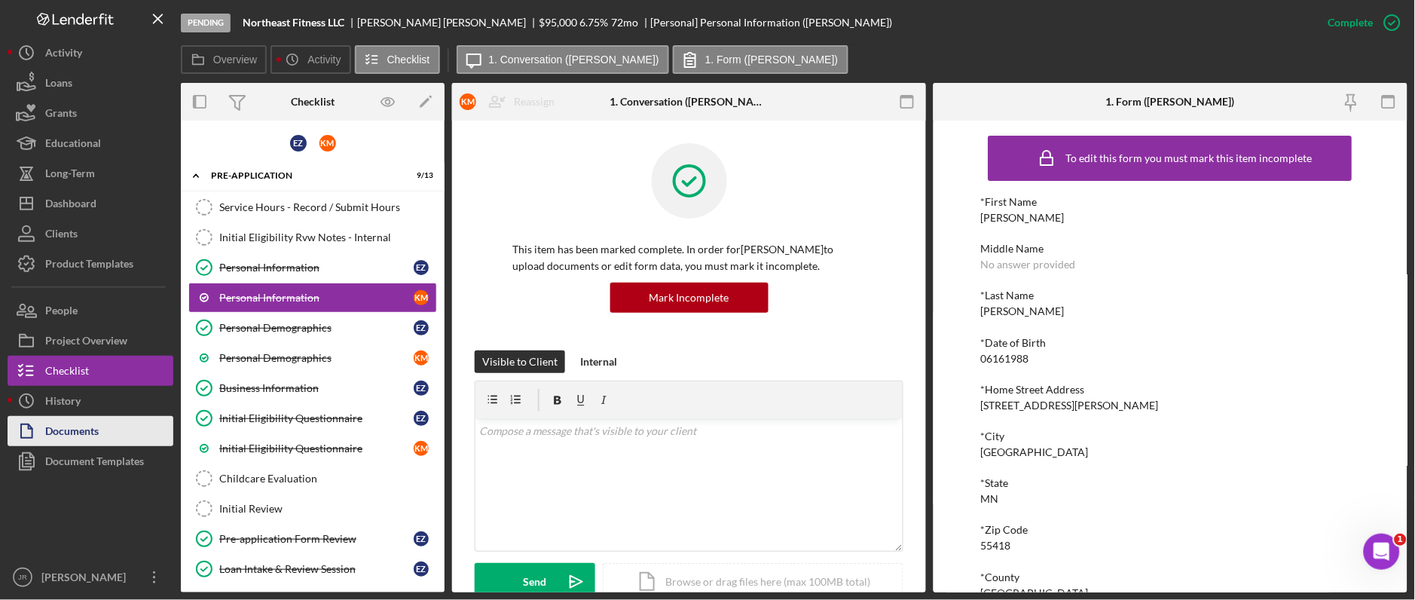
drag, startPoint x: 62, startPoint y: 403, endPoint x: 110, endPoint y: 433, distance: 56.9
click at [62, 403] on div "History" at bounding box center [62, 403] width 35 height 34
click at [77, 424] on div "Documents" at bounding box center [72, 433] width 54 height 34
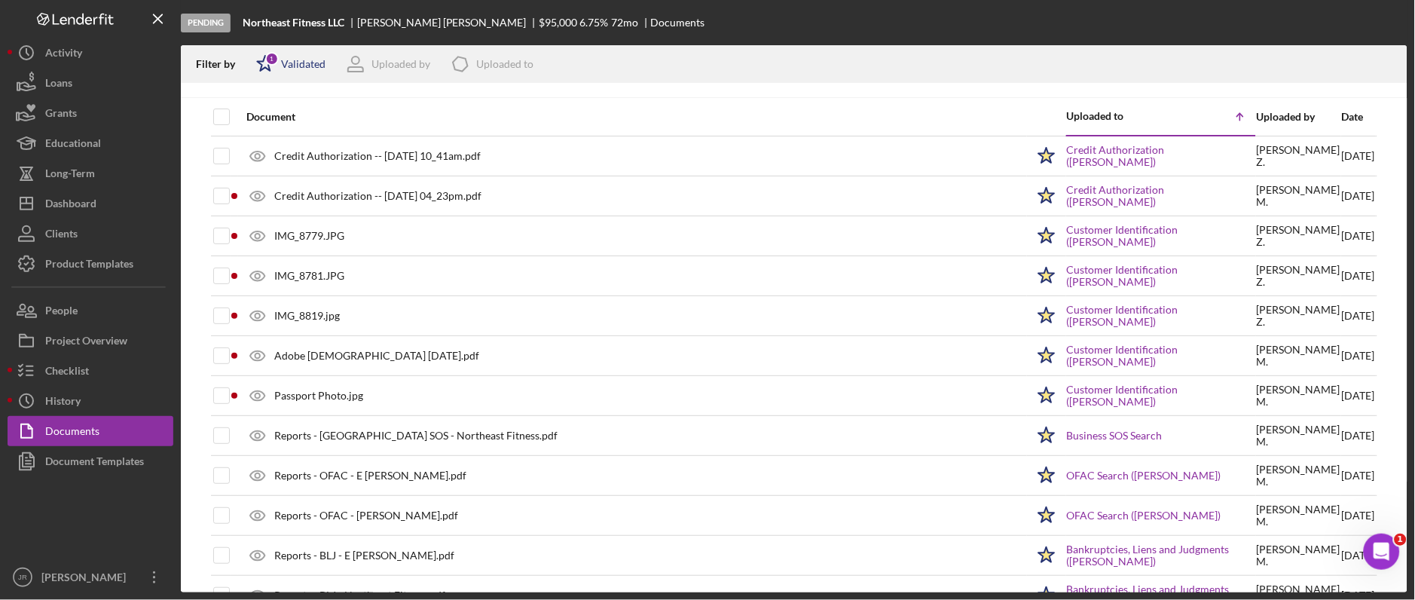
click at [297, 58] on div "Validated" at bounding box center [303, 64] width 44 height 12
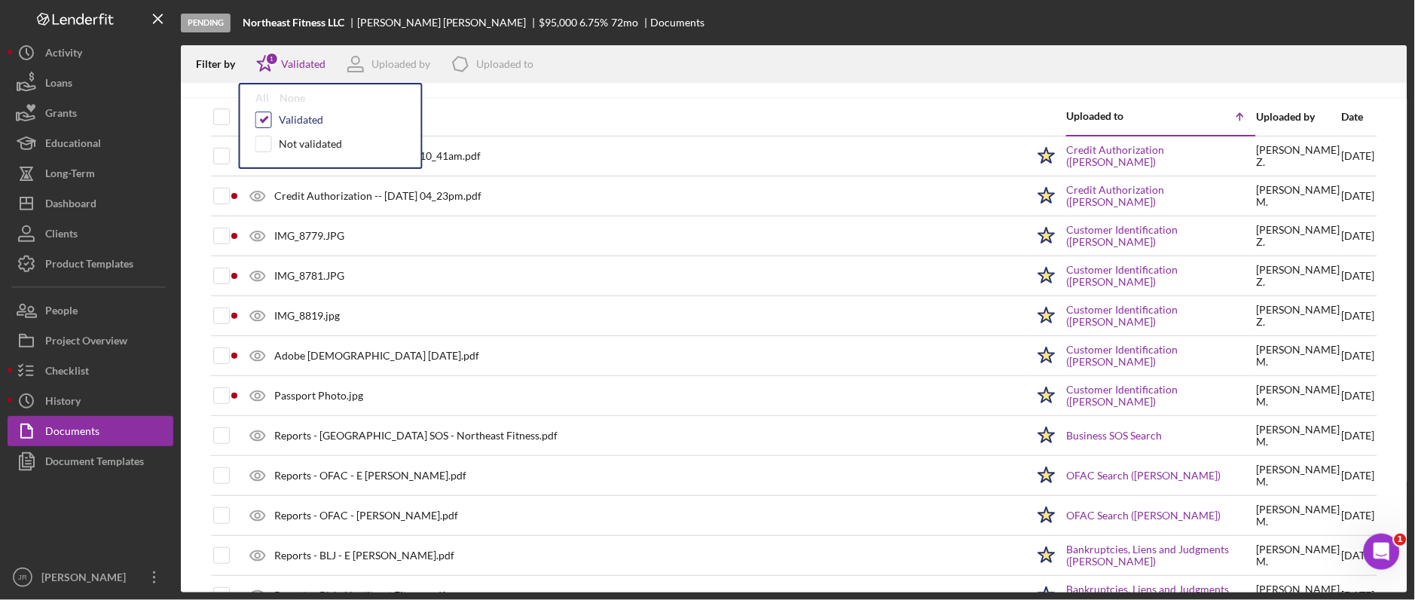
click at [258, 118] on input "checkbox" at bounding box center [263, 119] width 15 height 15
checkbox input "false"
click at [840, 69] on div "Filter by Icon/Star Validated All None Validated Not validated Uploaded by Icon…" at bounding box center [794, 64] width 1227 height 38
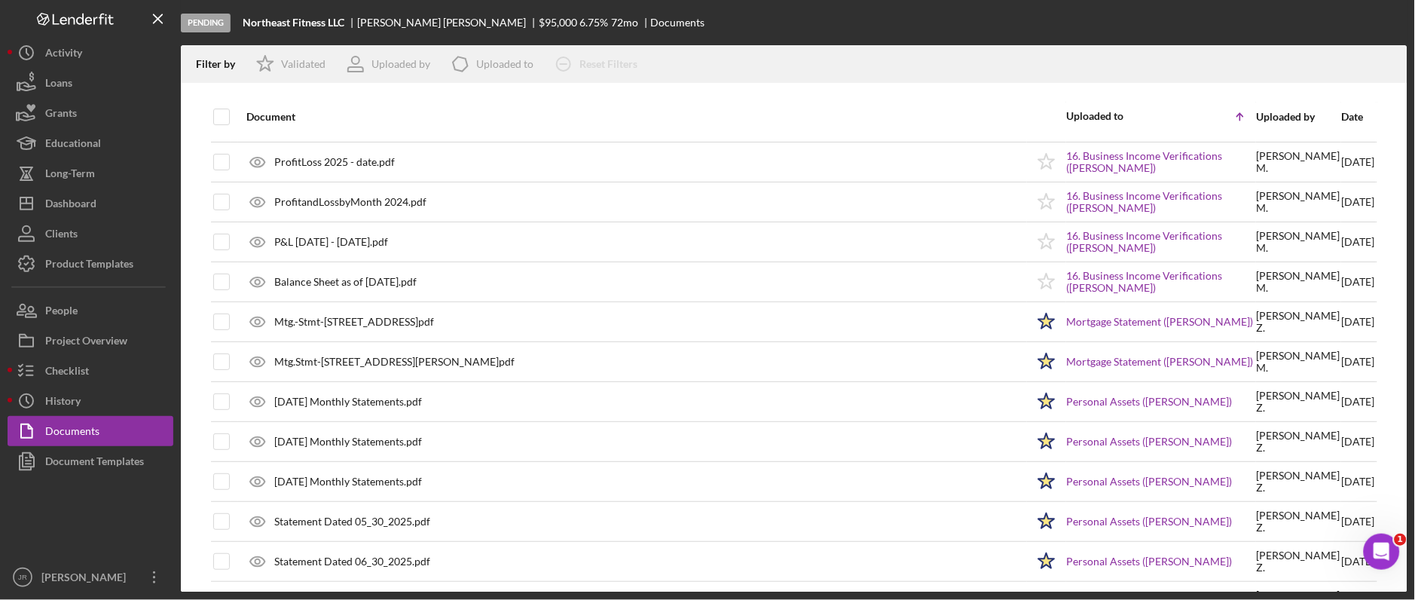
scroll to position [1591, 0]
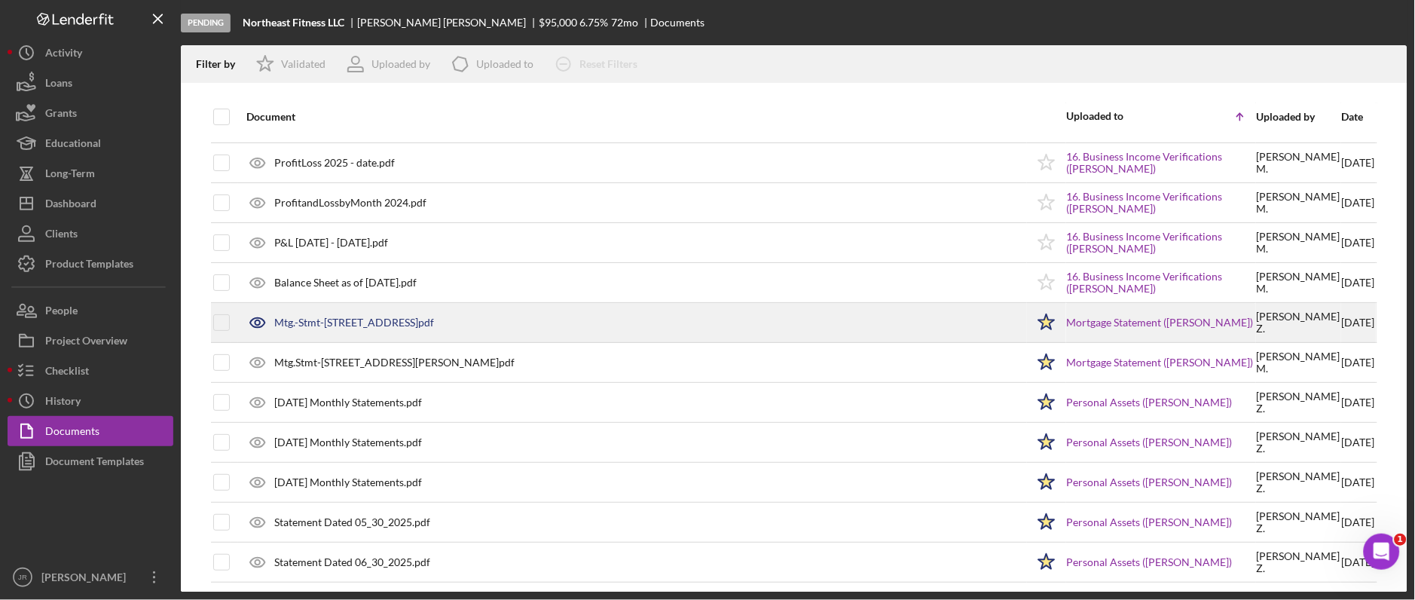
click at [639, 329] on div "Mtg.-Stmt-2306 2nd St NE.pdf" at bounding box center [633, 323] width 788 height 38
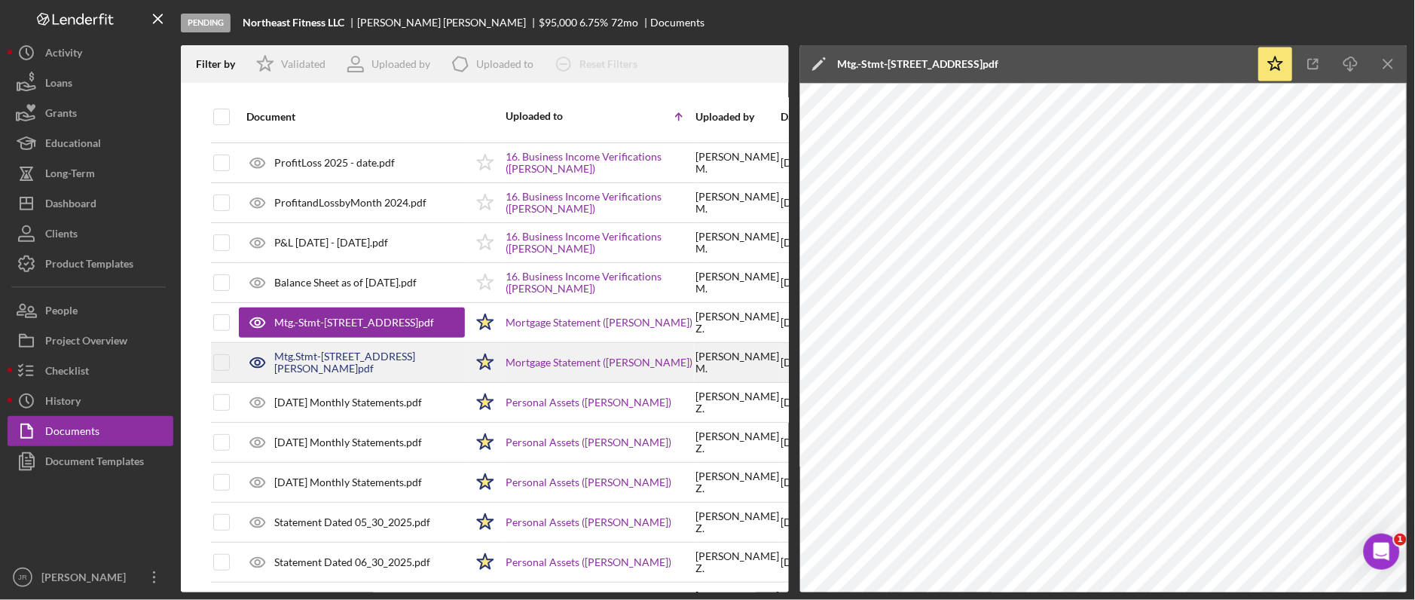
click at [390, 363] on div "Mtg.Stmt-2219 McKinley St NE.pdf" at bounding box center [369, 362] width 191 height 24
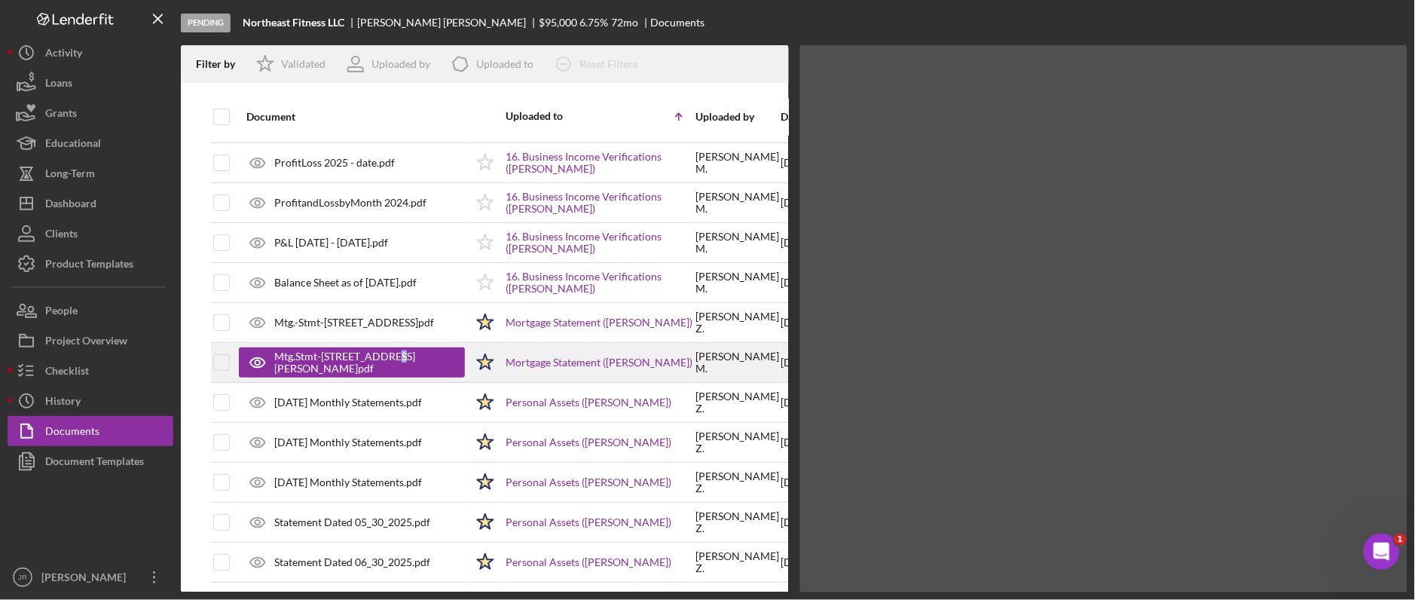
click at [390, 363] on div "Mtg.Stmt-2219 McKinley St NE.pdf" at bounding box center [362, 362] width 176 height 24
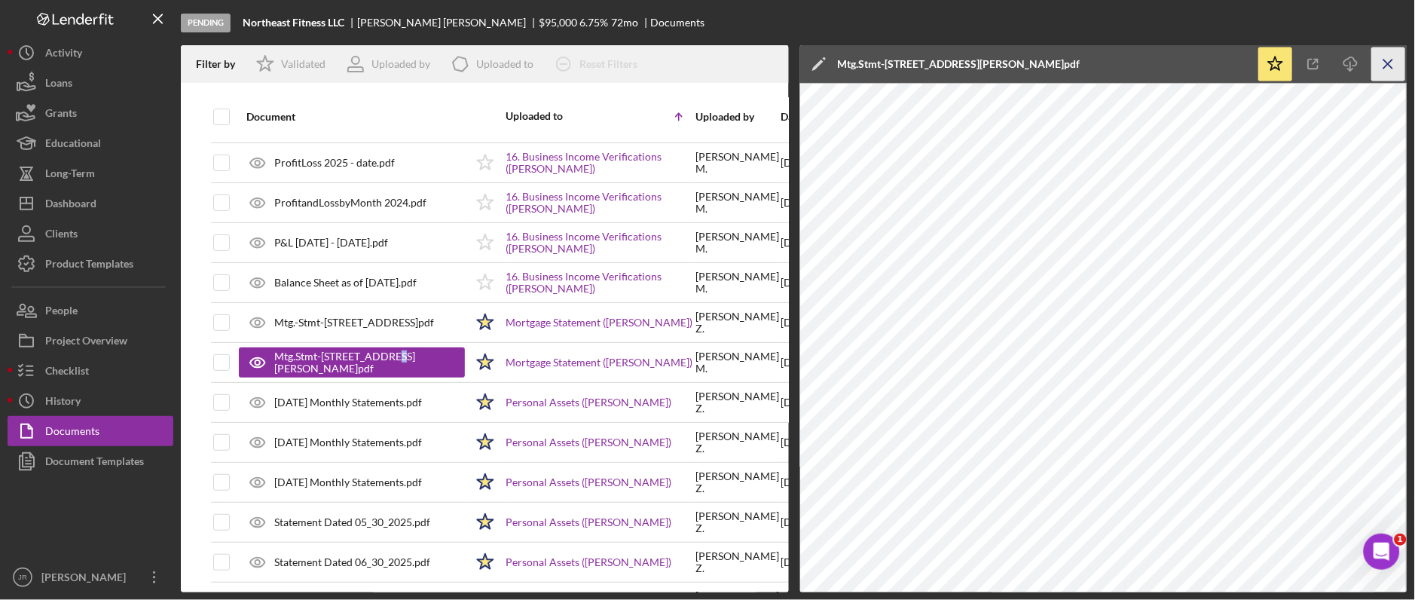
click at [1265, 63] on icon "Icon/Menu Close" at bounding box center [1389, 64] width 34 height 34
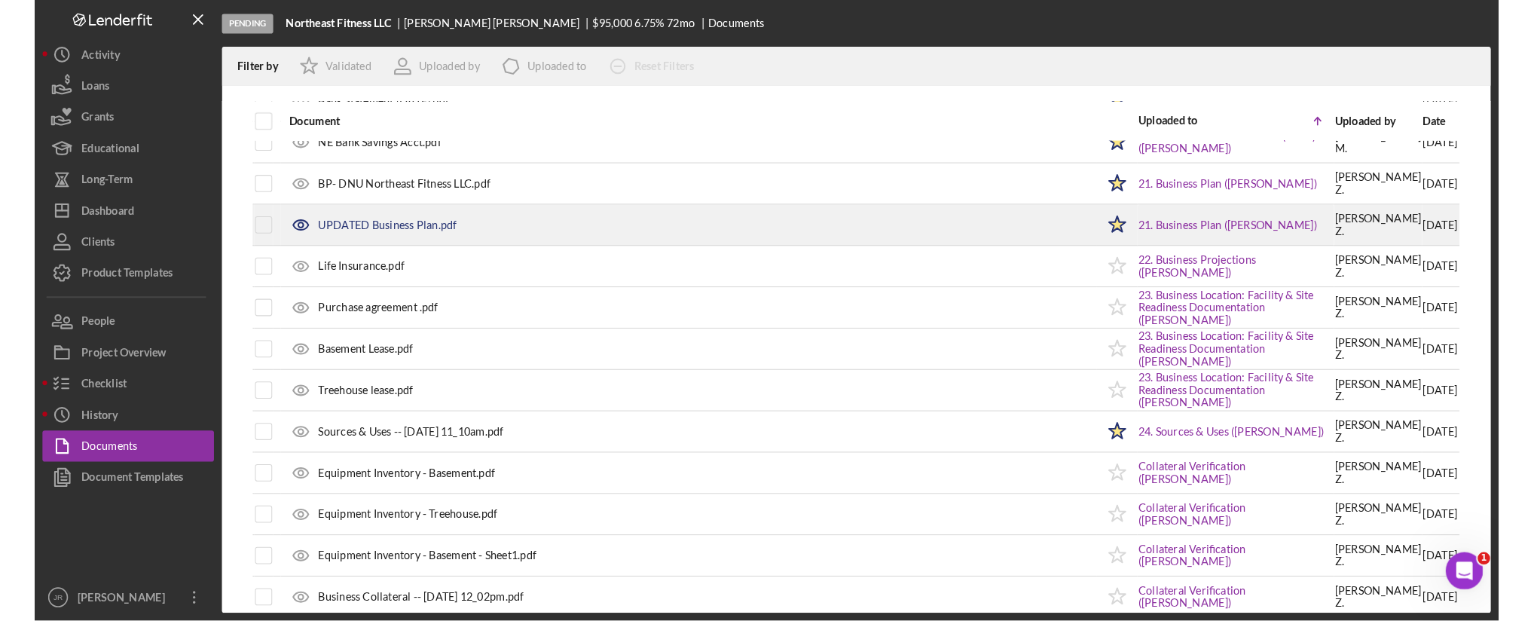
scroll to position [2512, 0]
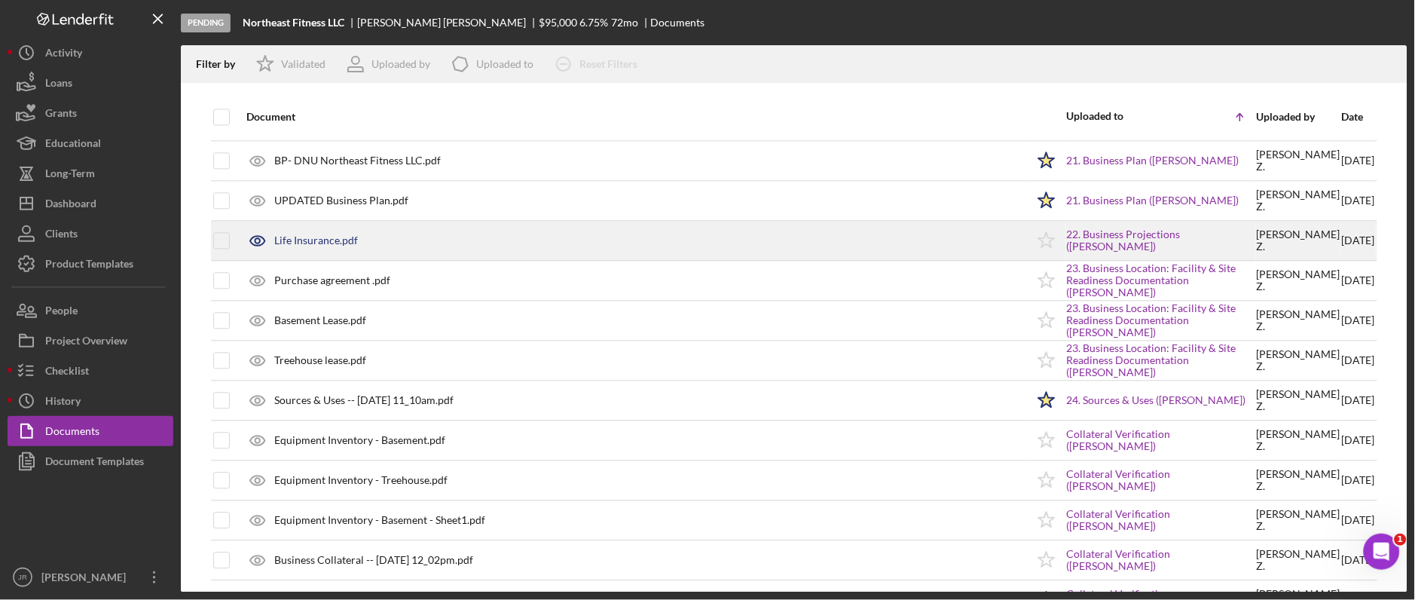
click at [329, 240] on div "Life Insurance.pdf" at bounding box center [316, 240] width 84 height 12
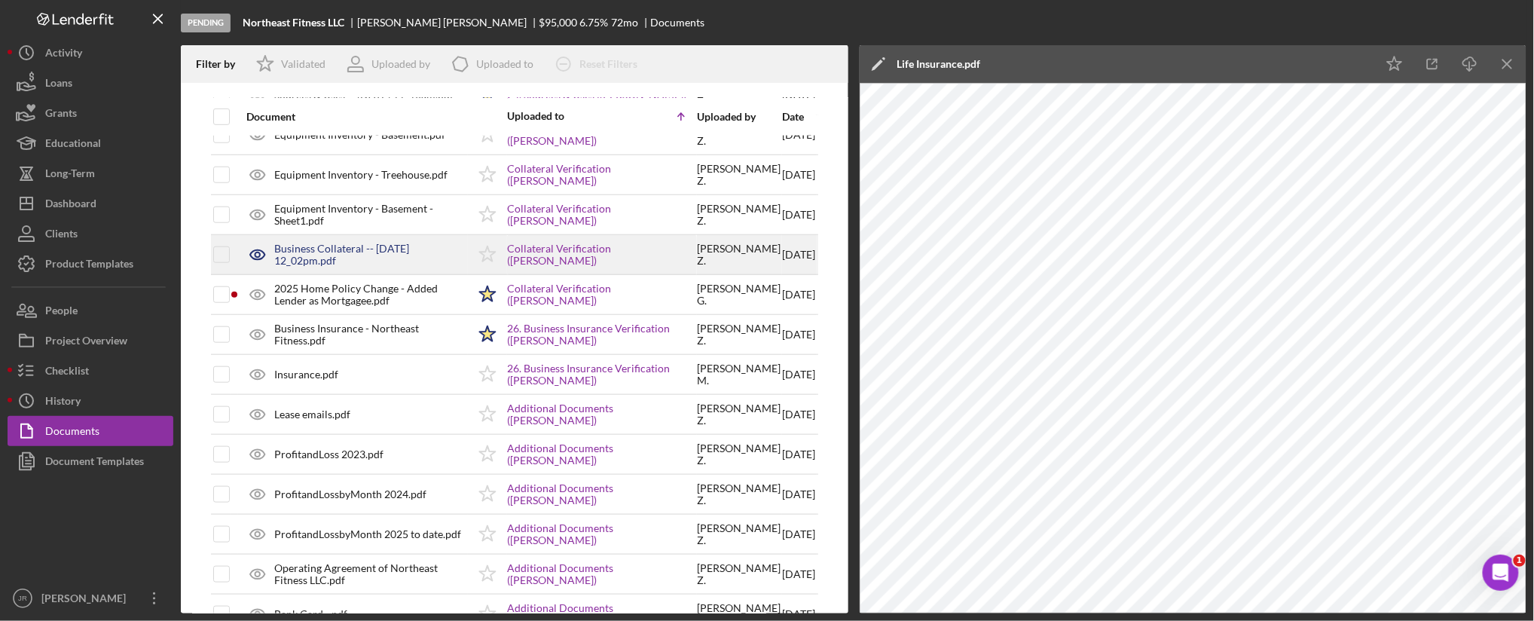
scroll to position [2846, 0]
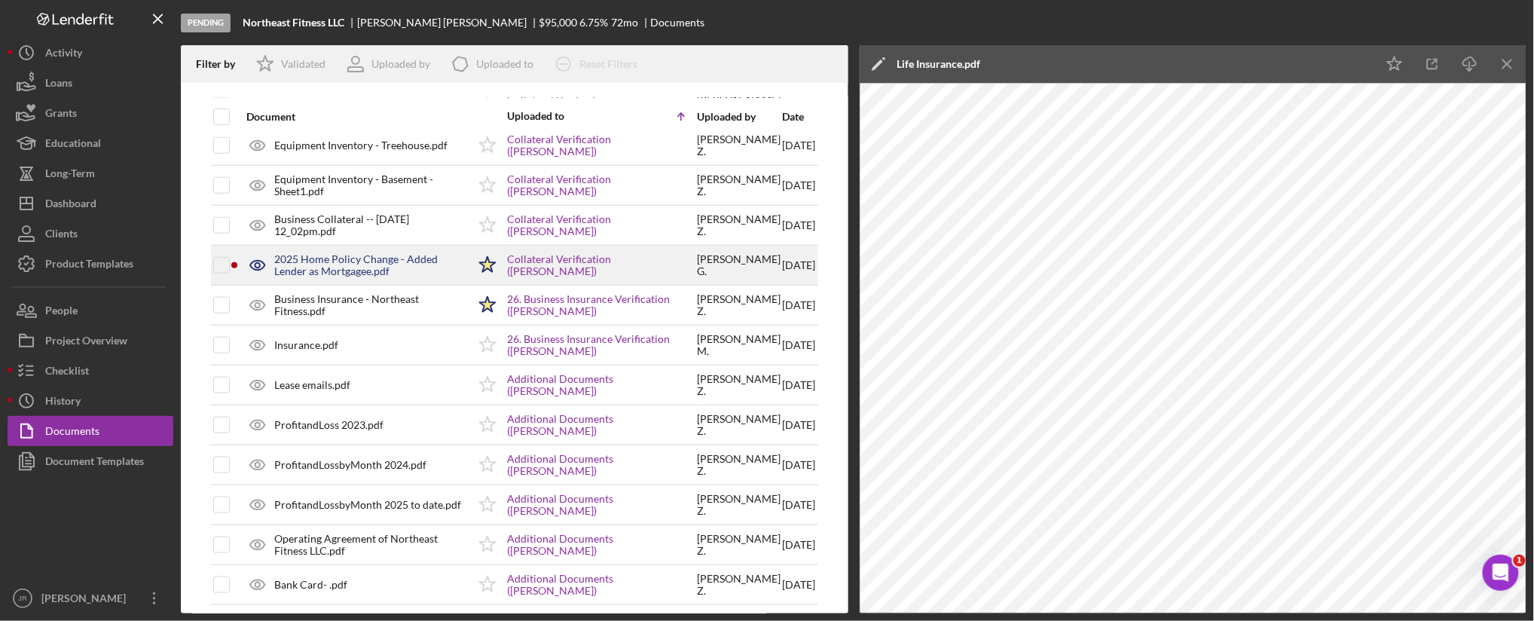
click at [362, 262] on div "2025 Home Policy Change - Added Lender as Mortgagee.pdf" at bounding box center [370, 265] width 193 height 24
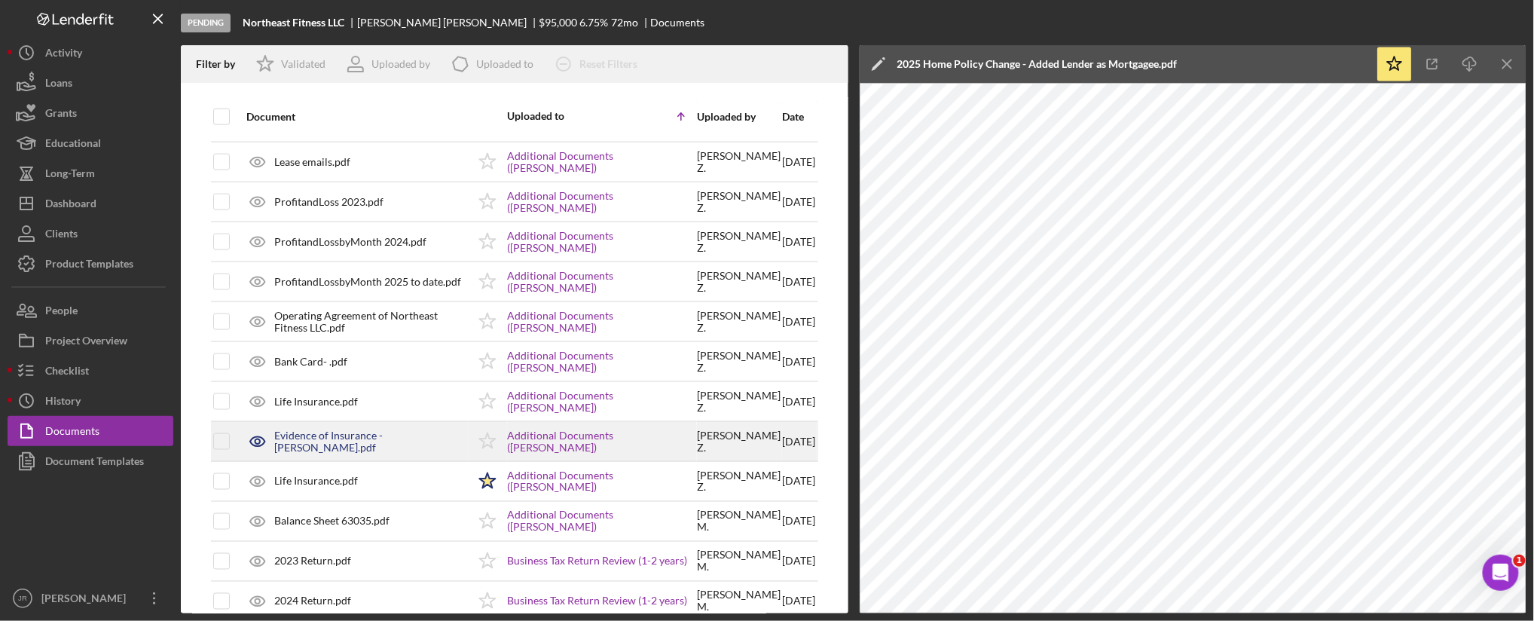
scroll to position [3098, 0]
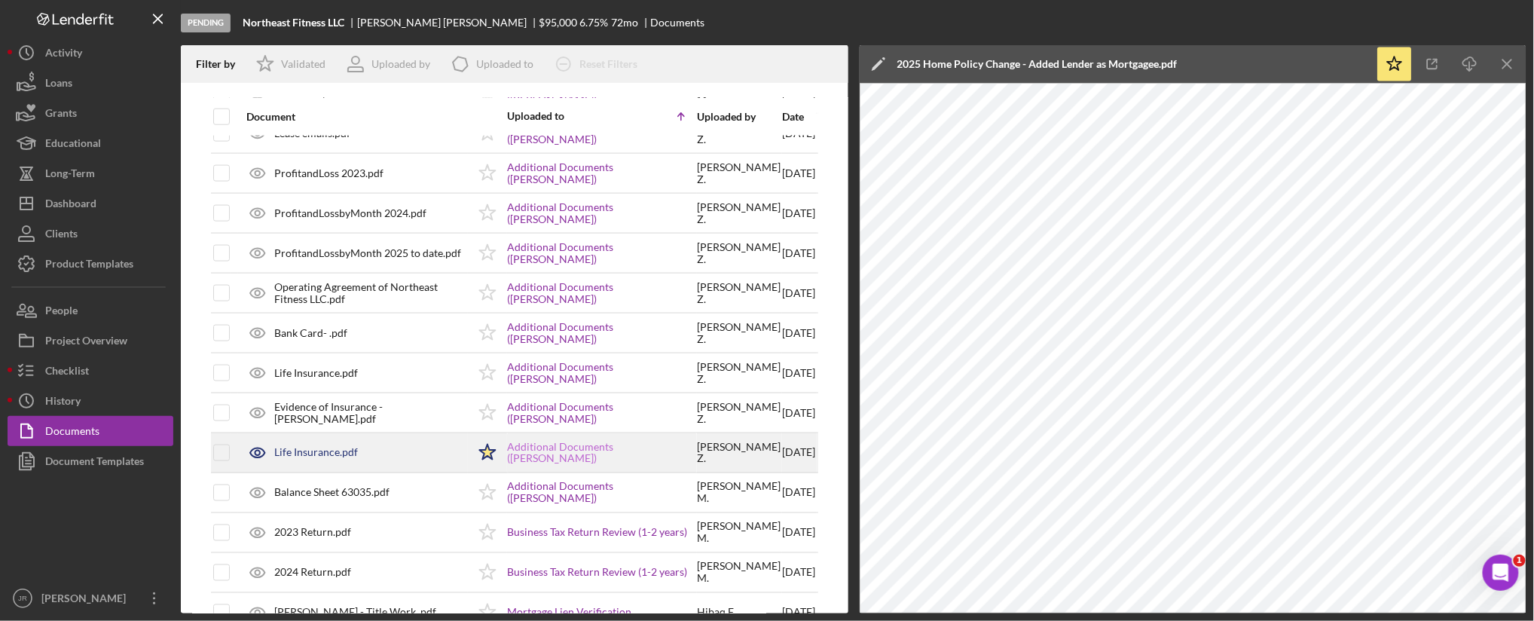
click at [577, 460] on link "Additional Documents (Elizabeth Ziegler)" at bounding box center [602, 453] width 188 height 24
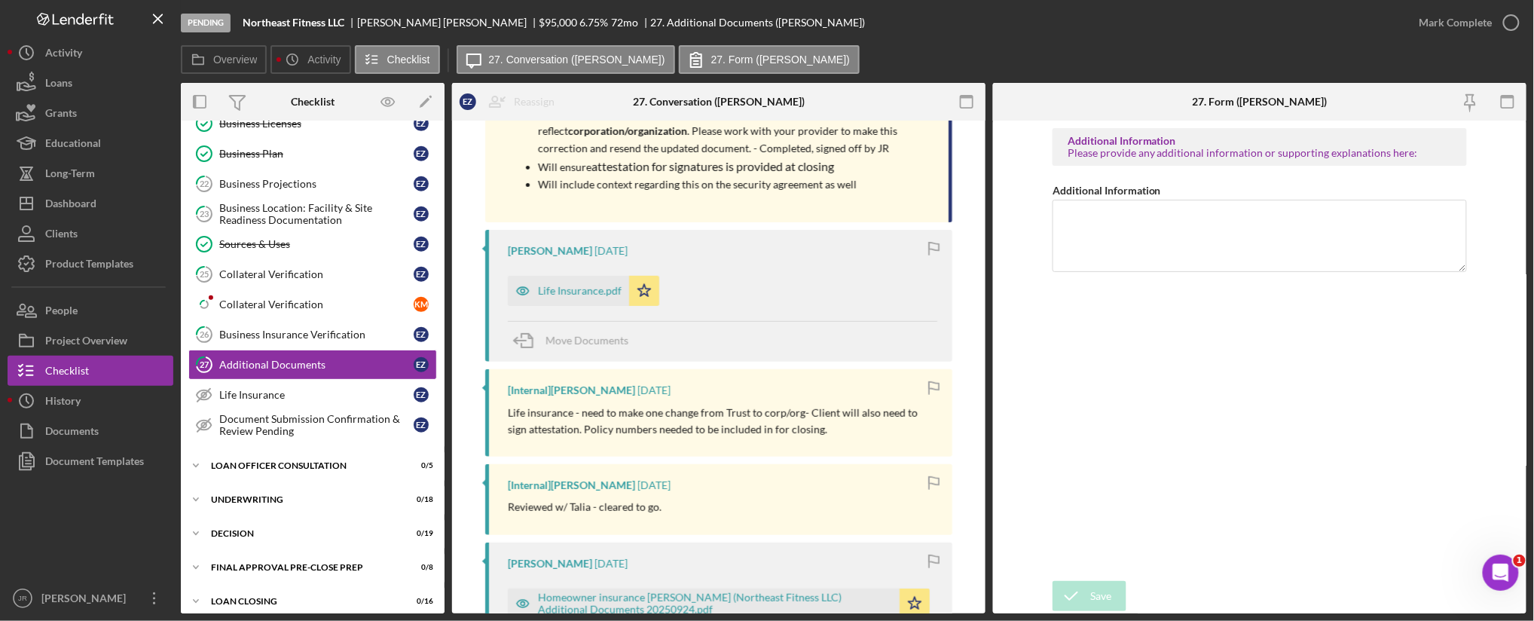
scroll to position [335, 0]
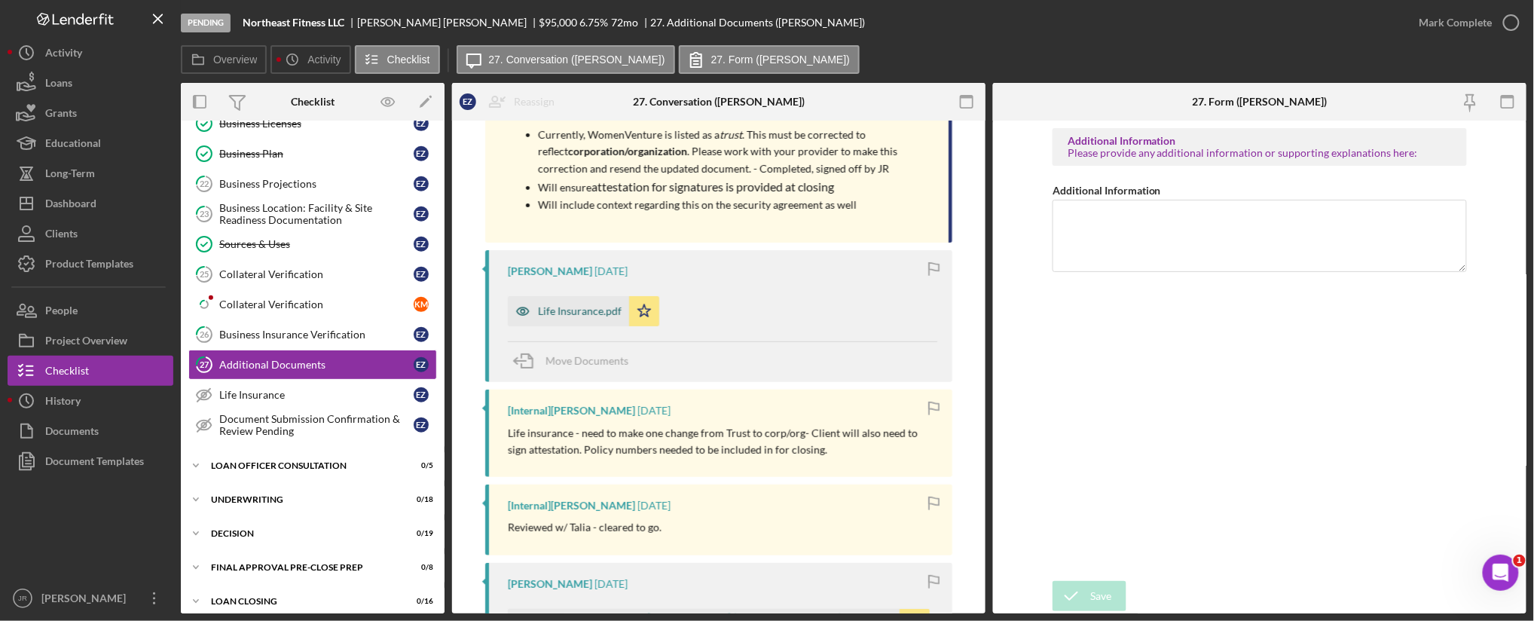
click at [592, 313] on div "Life Insurance.pdf" at bounding box center [580, 311] width 84 height 12
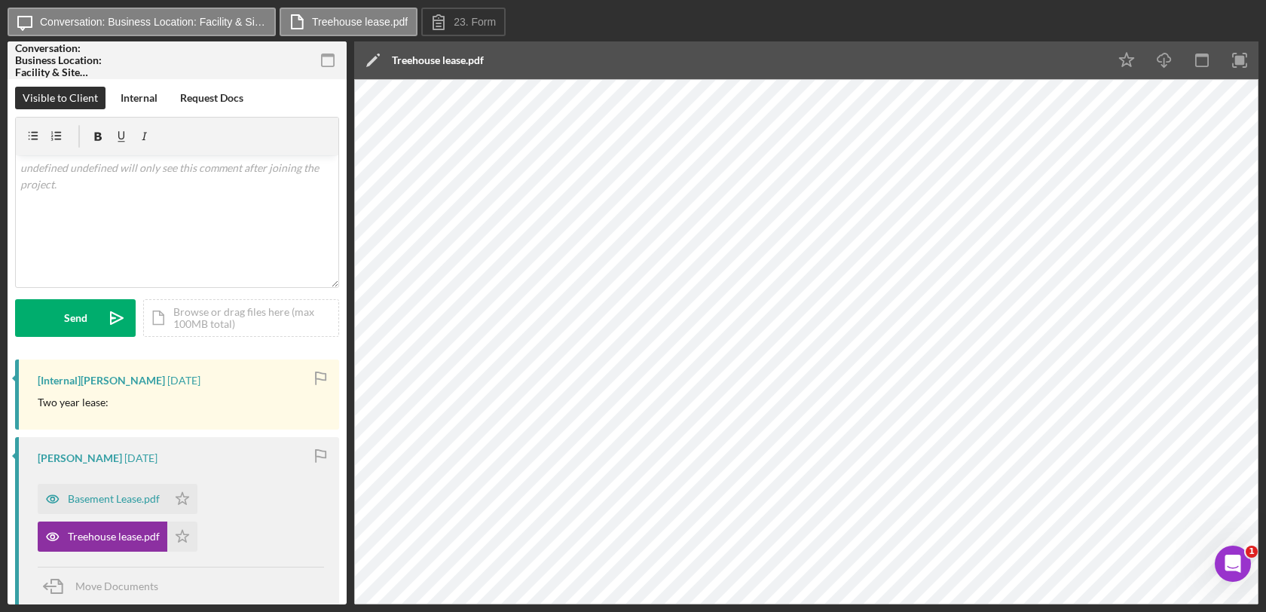
click at [742, 608] on div "Icon/Message Conversation: Business Location: Facility & Site Readiness Documen…" at bounding box center [633, 306] width 1266 height 612
click at [118, 499] on div "Basement Lease.pdf" at bounding box center [114, 499] width 92 height 12
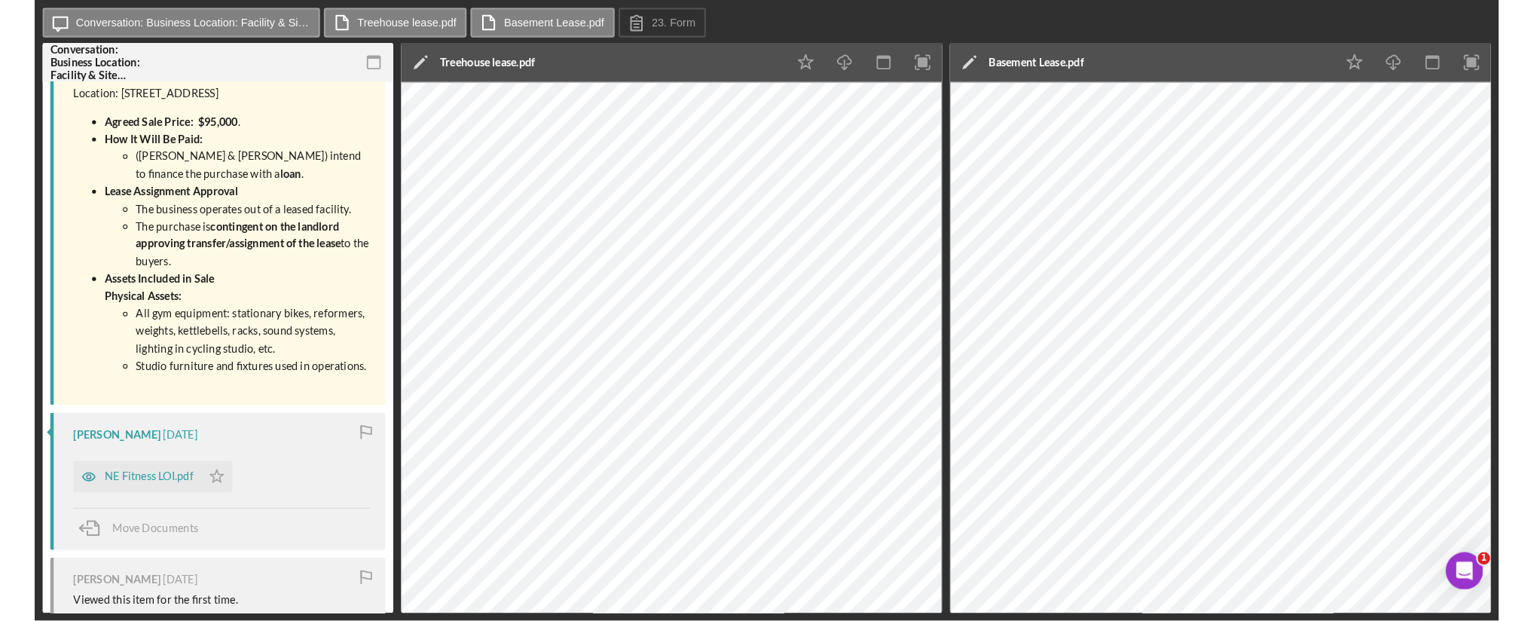
scroll to position [586, 0]
